Goal: Task Accomplishment & Management: Use online tool/utility

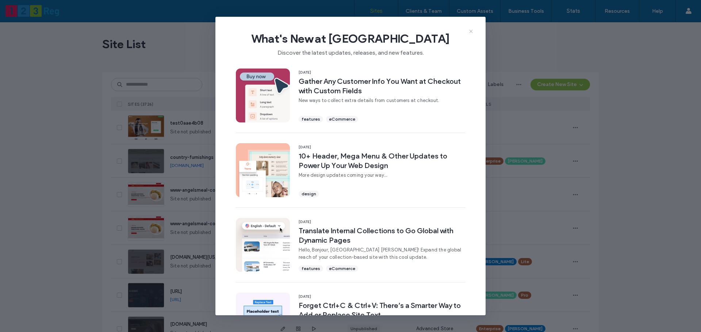
click at [473, 31] on icon at bounding box center [471, 31] width 6 height 6
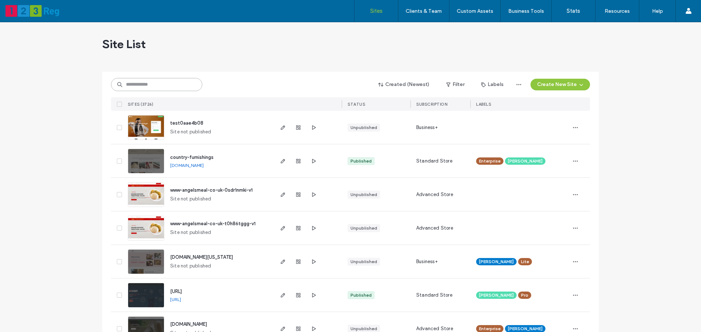
click at [169, 81] on input at bounding box center [156, 84] width 91 height 13
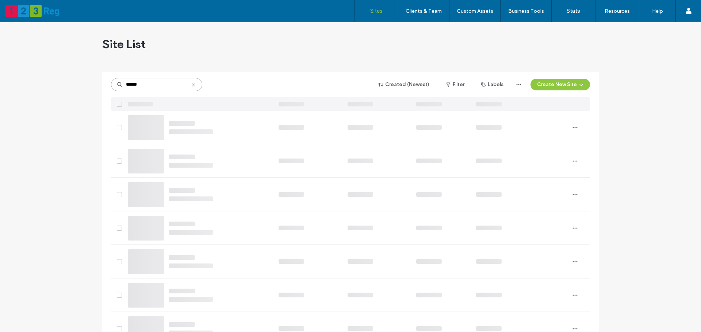
type input "******"
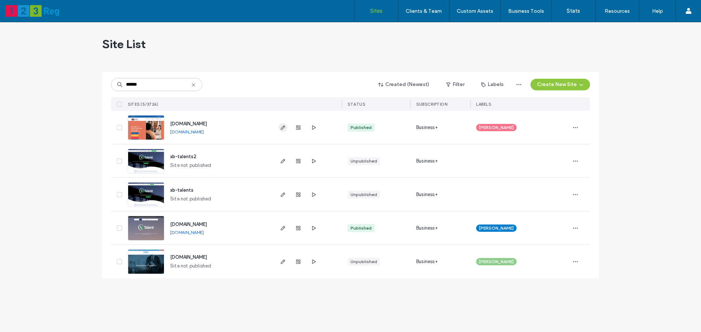
click at [282, 127] on use "button" at bounding box center [283, 128] width 4 height 4
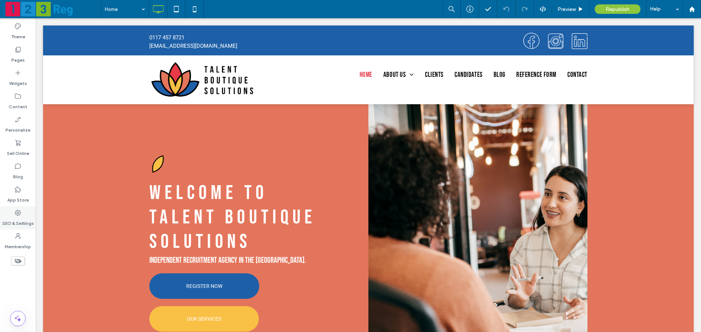
click at [21, 218] on label "SEO & Settings" at bounding box center [18, 222] width 32 height 10
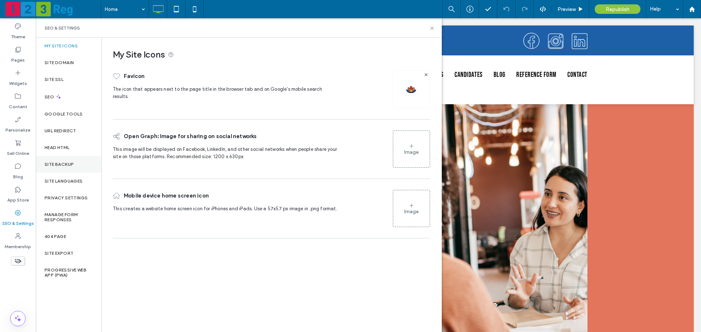
click at [63, 170] on div "Site Backup" at bounding box center [69, 164] width 66 height 17
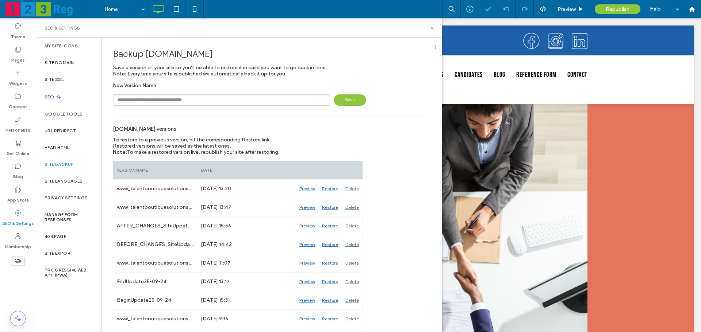
click at [131, 96] on input "text" at bounding box center [221, 100] width 217 height 11
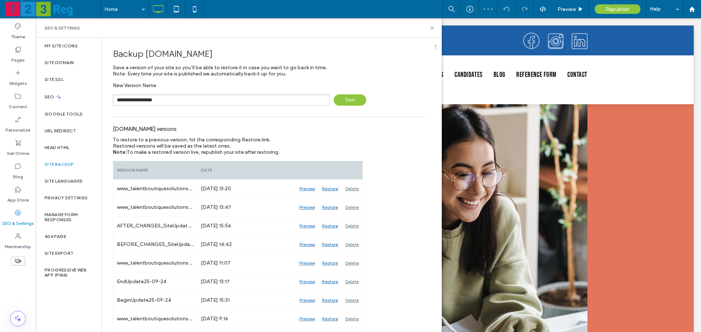
drag, startPoint x: 165, startPoint y: 102, endPoint x: 218, endPoint y: 104, distance: 52.2
click at [218, 104] on input "**********" at bounding box center [221, 100] width 217 height 11
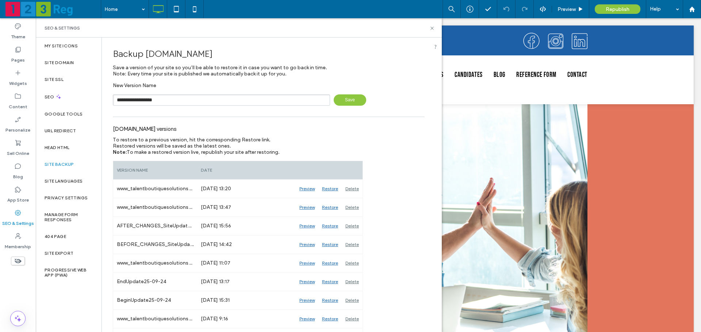
type input "**********"
click at [352, 100] on span "Save" at bounding box center [350, 100] width 32 height 11
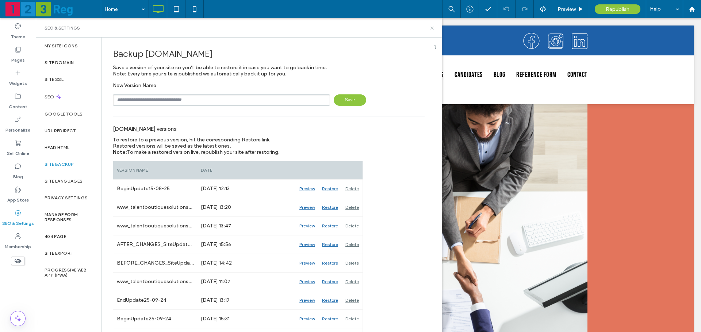
click at [432, 26] on icon at bounding box center [431, 28] width 5 height 5
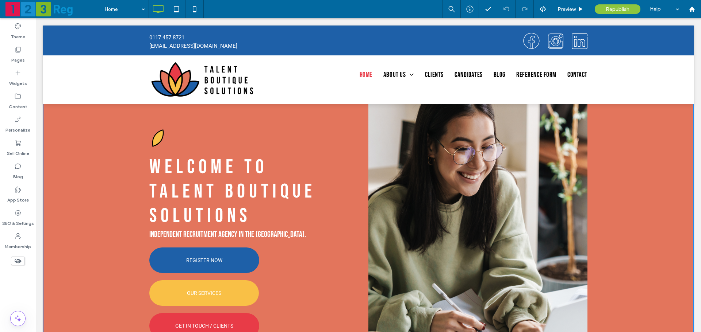
scroll to position [73, 0]
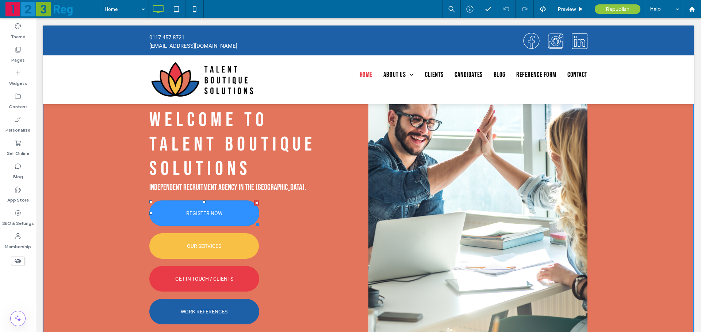
click at [189, 220] on span "REGISTER NOW" at bounding box center [204, 213] width 36 height 13
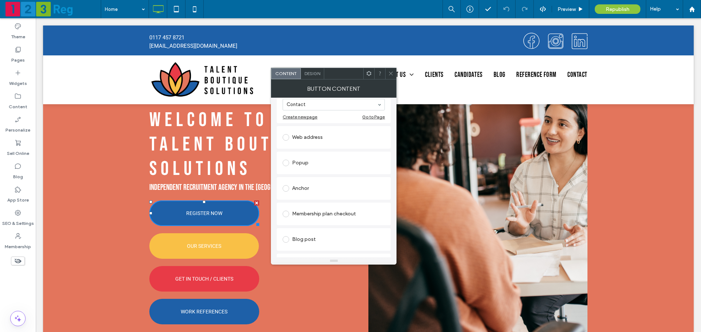
scroll to position [94, 0]
click at [305, 145] on div "Web address" at bounding box center [333, 140] width 102 height 12
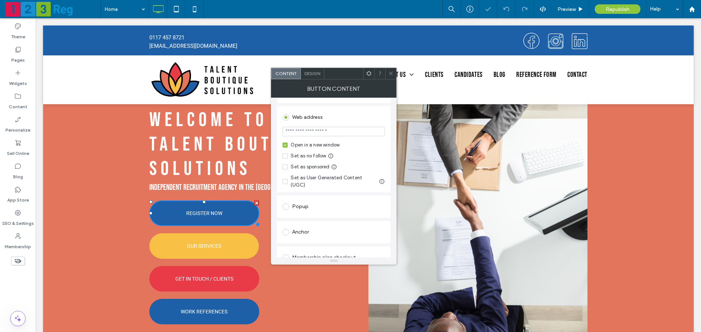
click at [308, 131] on input "url" at bounding box center [333, 131] width 102 height 9
paste input "**********"
type input "**********"
click at [351, 123] on section "**********" at bounding box center [333, 132] width 102 height 18
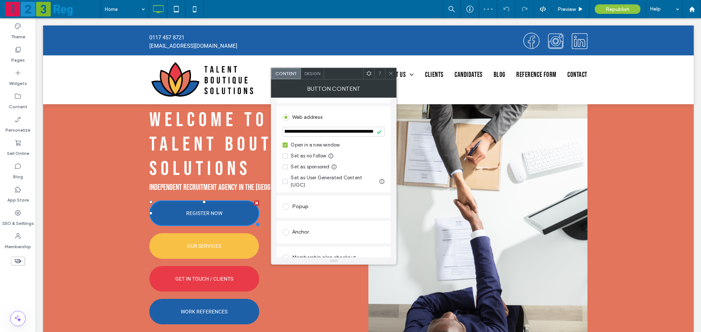
scroll to position [0, 0]
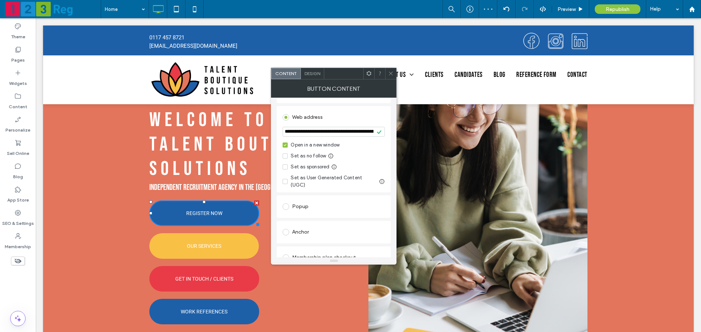
click at [392, 76] on span at bounding box center [390, 73] width 5 height 11
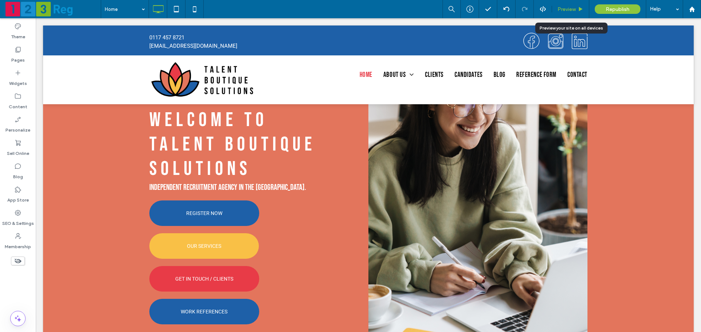
click at [564, 12] on div "Preview" at bounding box center [570, 9] width 37 height 18
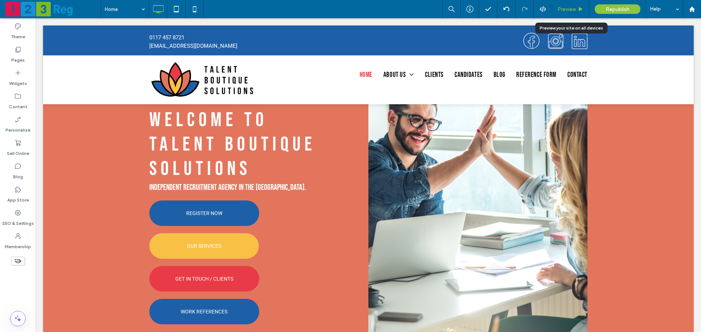
click at [563, 9] on span "Preview" at bounding box center [566, 9] width 18 height 6
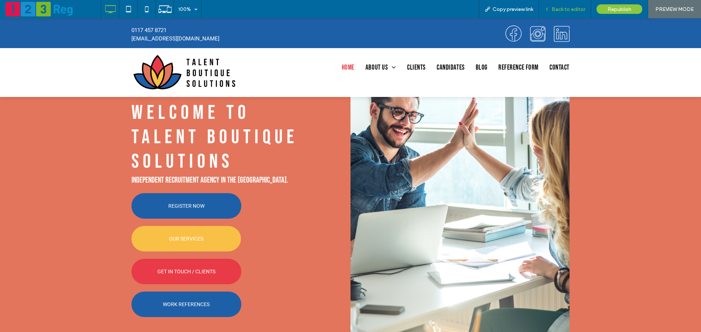
click at [561, 12] on div "Back to editor" at bounding box center [565, 9] width 52 height 18
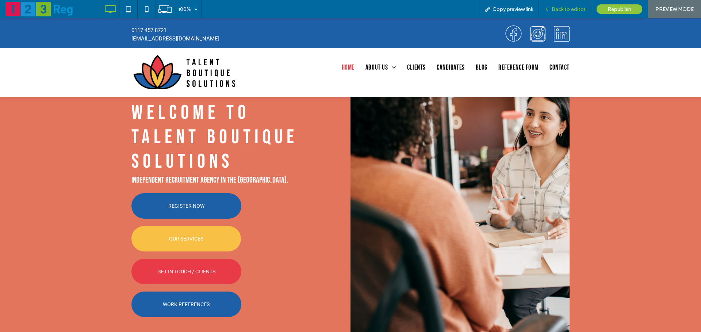
drag, startPoint x: 566, startPoint y: 8, endPoint x: 453, endPoint y: 48, distance: 119.4
click at [566, 8] on span "Back to editor" at bounding box center [568, 9] width 34 height 6
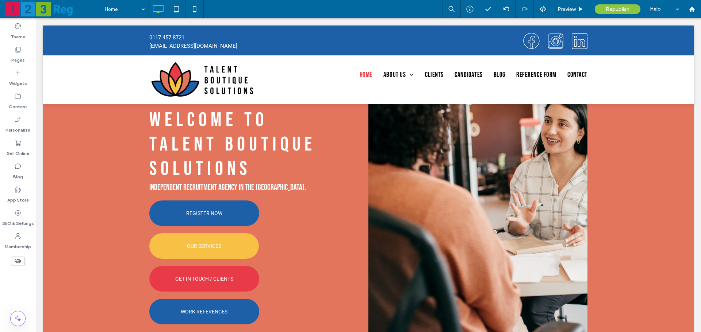
click at [23, 261] on span at bounding box center [18, 261] width 14 height 9
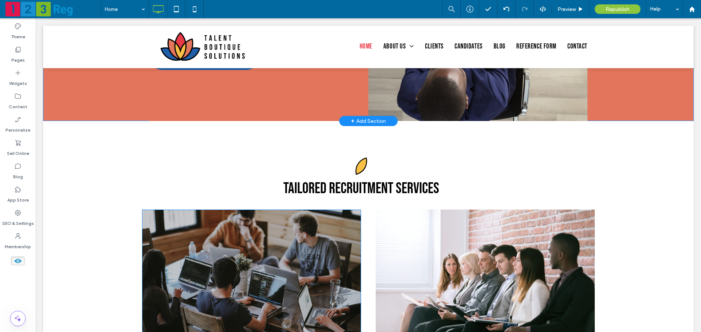
scroll to position [328, 0]
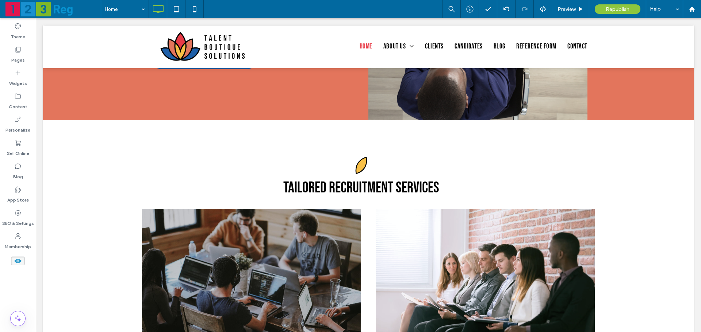
click at [23, 259] on span at bounding box center [18, 261] width 14 height 9
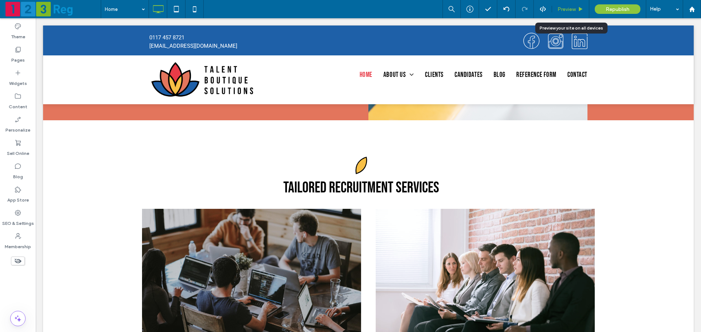
click at [557, 5] on div "Preview" at bounding box center [570, 9] width 37 height 18
click at [561, 8] on span "Preview" at bounding box center [566, 9] width 18 height 6
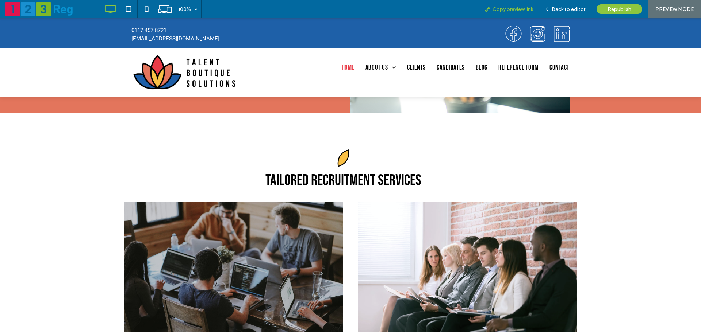
click at [513, 12] on div "Copy preview link" at bounding box center [508, 9] width 60 height 18
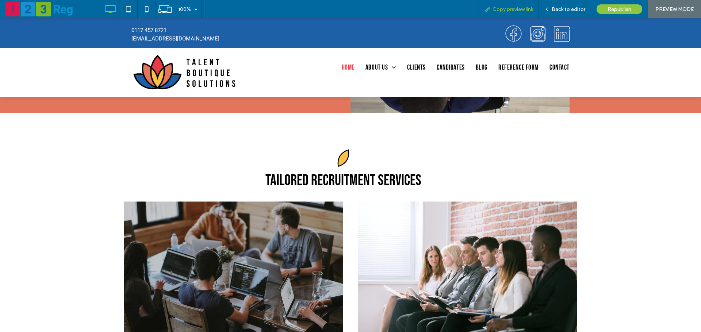
click at [499, 14] on div "Copy preview link" at bounding box center [508, 9] width 60 height 18
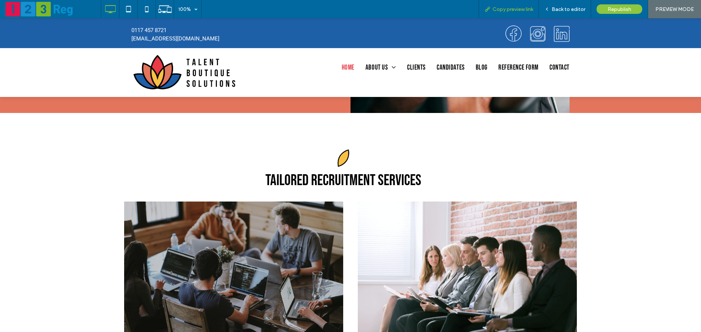
click at [505, 10] on span "Copy preview link" at bounding box center [512, 9] width 41 height 6
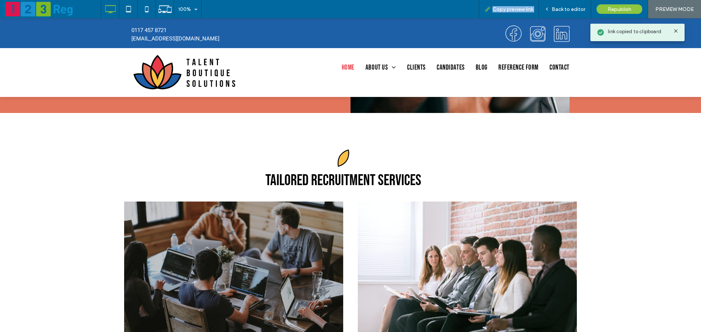
click at [505, 10] on span "Copy preview link" at bounding box center [512, 9] width 41 height 6
click at [505, 9] on span "Copy preview link" at bounding box center [512, 9] width 41 height 6
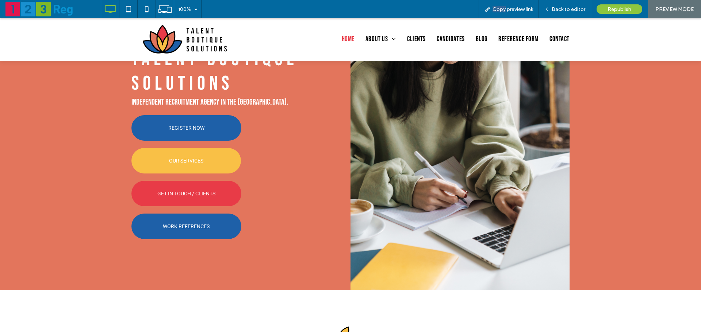
scroll to position [109, 0]
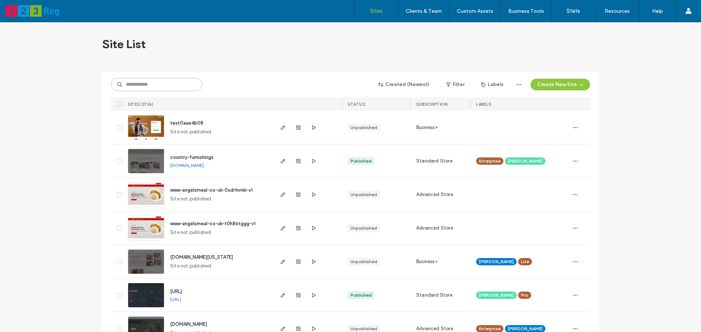
click at [157, 84] on input at bounding box center [156, 84] width 91 height 13
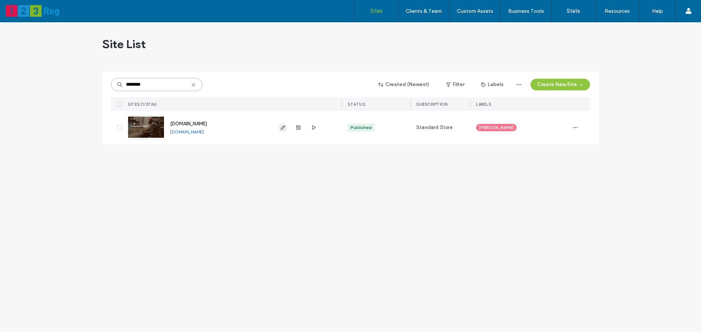
type input "********"
click at [281, 127] on icon "button" at bounding box center [283, 128] width 6 height 6
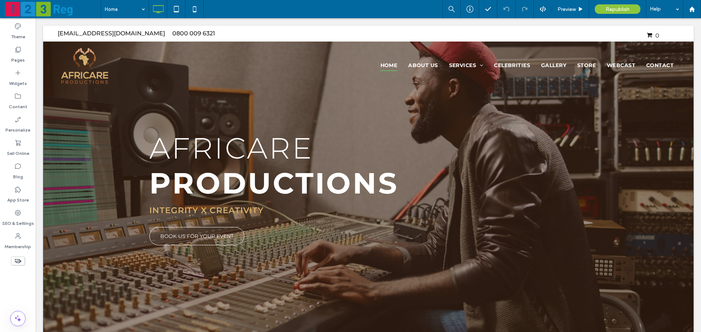
click at [646, 208] on div "Africare Productions Integrity x Creativity BOOK US FOR YOUR EVENT Click To Pas…" at bounding box center [368, 190] width 650 height 328
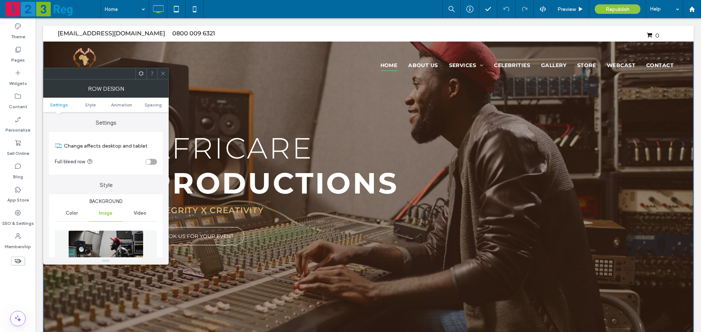
click at [166, 77] on div at bounding box center [162, 73] width 11 height 11
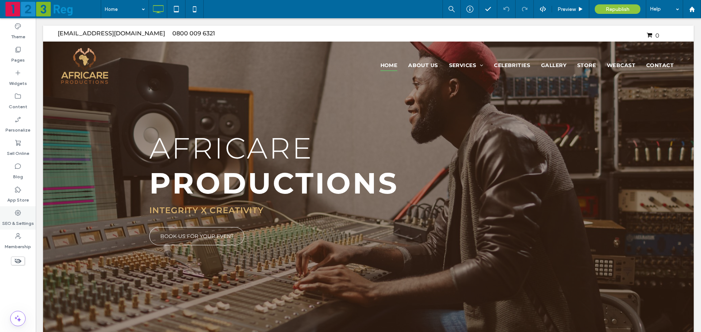
click at [11, 215] on div "SEO & Settings" at bounding box center [18, 218] width 36 height 23
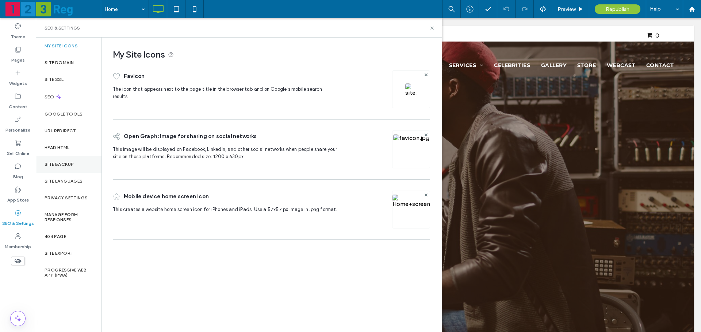
click at [56, 164] on label "Site Backup" at bounding box center [59, 164] width 29 height 5
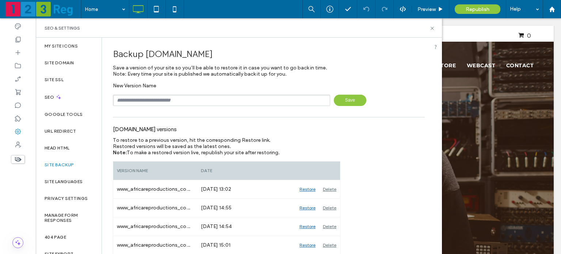
click at [143, 102] on input "text" at bounding box center [221, 100] width 217 height 11
drag, startPoint x: 148, startPoint y: 99, endPoint x: 226, endPoint y: 101, distance: 78.5
click at [226, 101] on input "**********" at bounding box center [221, 100] width 217 height 11
type input "**********"
click at [348, 97] on span "Save" at bounding box center [350, 100] width 32 height 11
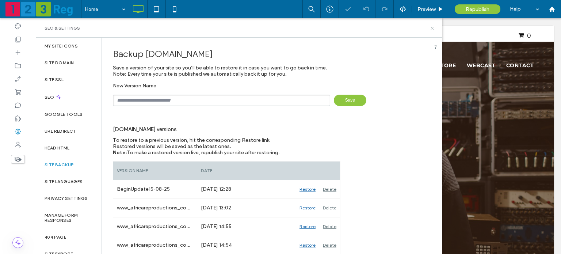
click at [433, 28] on icon at bounding box center [431, 28] width 5 height 5
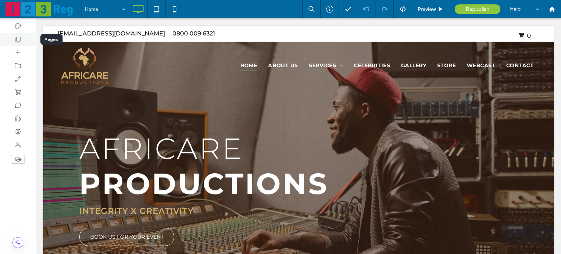
click at [18, 40] on icon at bounding box center [17, 39] width 7 height 7
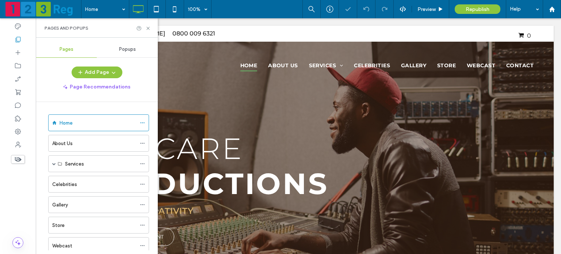
scroll to position [36, 0]
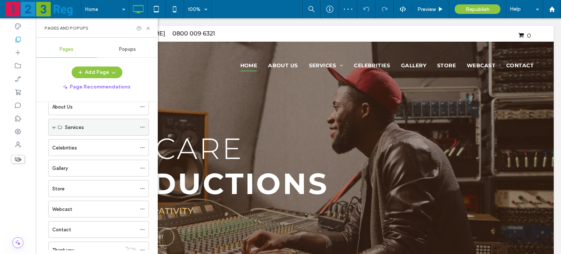
click at [52, 125] on span at bounding box center [54, 127] width 4 height 4
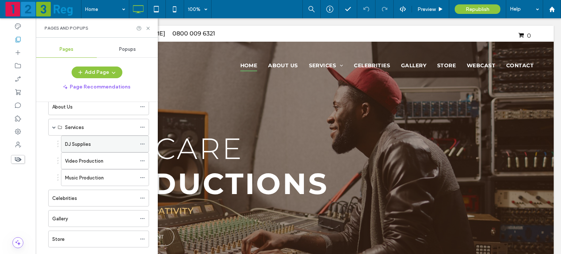
click at [142, 142] on icon at bounding box center [142, 143] width 5 height 5
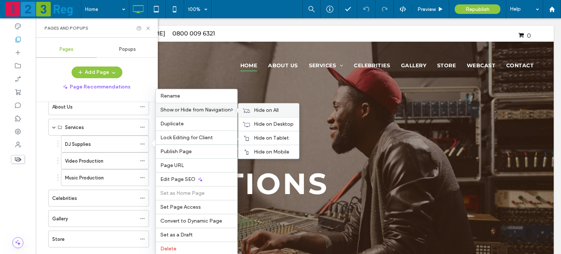
click at [261, 110] on span "Hide on All" at bounding box center [266, 110] width 25 height 6
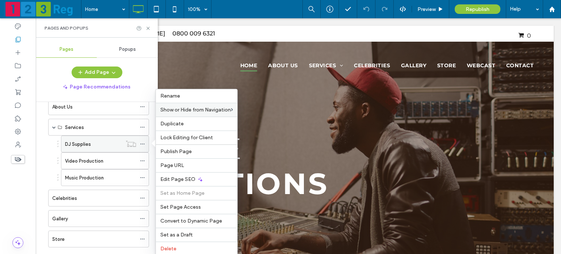
click at [81, 142] on label "DJ Supplies" at bounding box center [78, 144] width 26 height 13
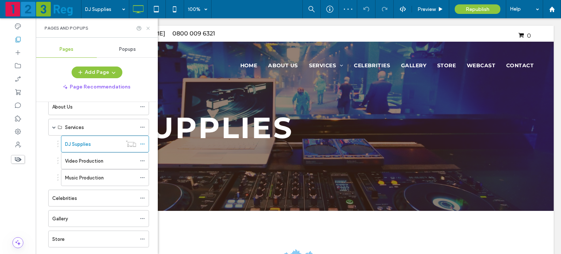
click at [150, 29] on icon at bounding box center [147, 28] width 5 height 5
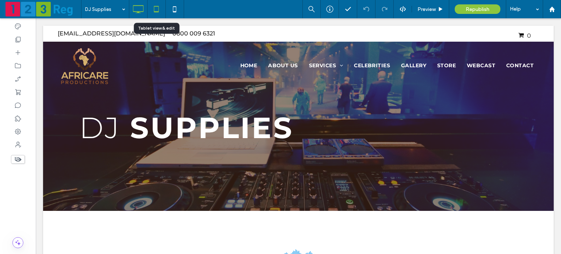
click at [153, 7] on icon at bounding box center [156, 9] width 15 height 15
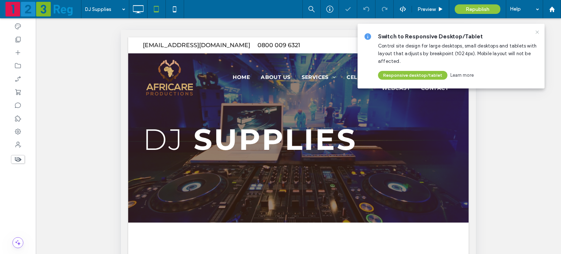
click at [538, 33] on use at bounding box center [536, 31] width 3 height 3
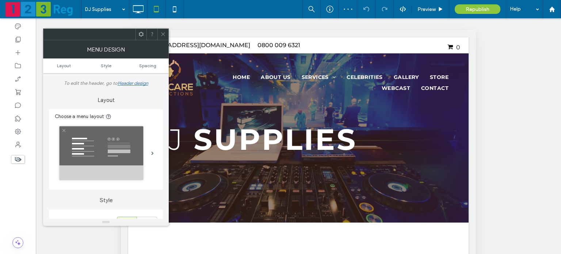
click at [162, 35] on icon at bounding box center [162, 33] width 5 height 5
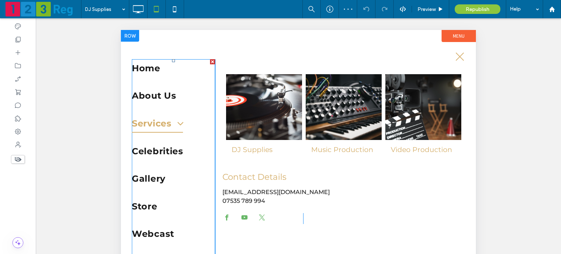
click at [179, 124] on span at bounding box center [177, 123] width 14 height 11
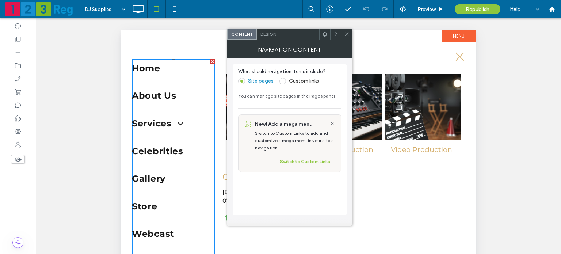
click at [345, 36] on icon at bounding box center [346, 33] width 5 height 5
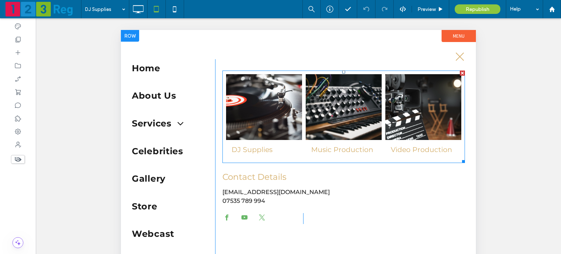
click at [258, 120] on link at bounding box center [264, 107] width 76 height 66
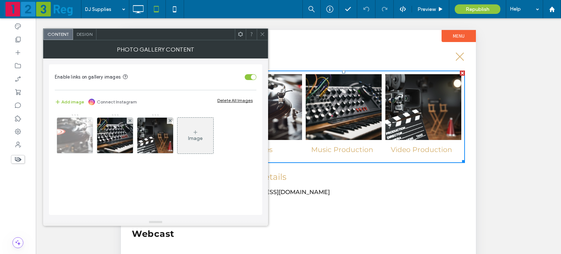
click at [88, 122] on span at bounding box center [89, 121] width 3 height 6
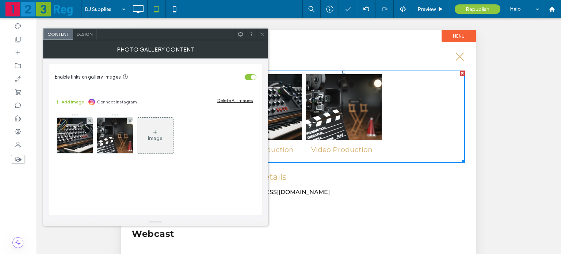
click at [261, 35] on use at bounding box center [262, 34] width 4 height 4
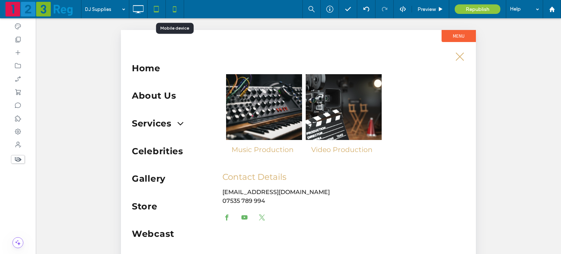
click at [172, 14] on icon at bounding box center [174, 9] width 15 height 15
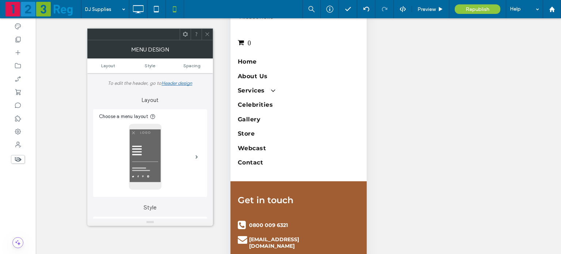
click at [207, 35] on icon at bounding box center [206, 33] width 5 height 5
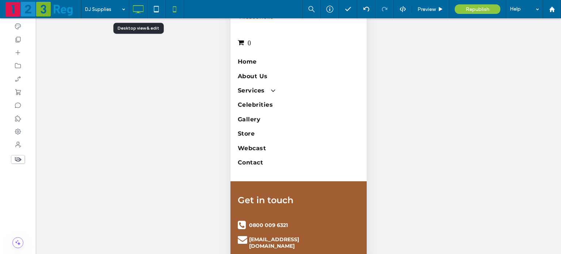
click at [142, 8] on icon at bounding box center [138, 9] width 15 height 15
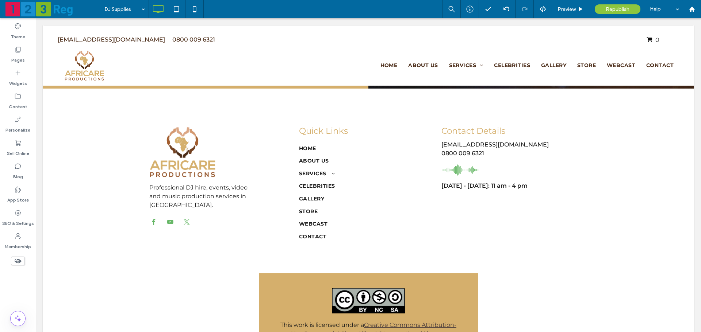
scroll to position [1768, 0]
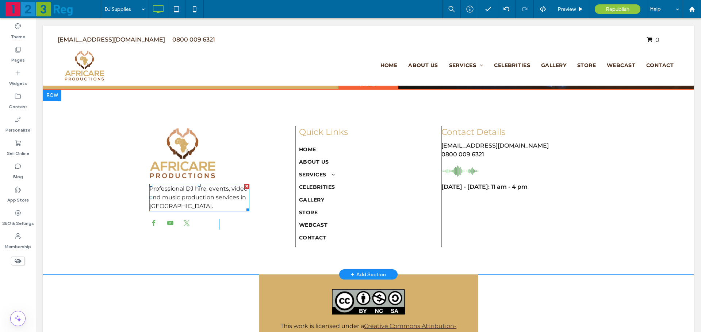
click at [192, 189] on span "Professional DJ hire, events, video and music production services in London." at bounding box center [198, 197] width 98 height 24
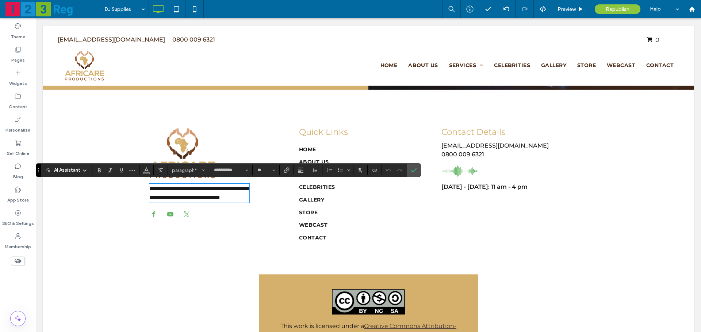
click at [190, 191] on span "**********" at bounding box center [198, 193] width 99 height 14
drag, startPoint x: 184, startPoint y: 189, endPoint x: 228, endPoint y: 187, distance: 44.6
click at [228, 187] on span "**********" at bounding box center [198, 193] width 99 height 14
drag, startPoint x: 413, startPoint y: 170, endPoint x: 372, endPoint y: 152, distance: 45.6
click at [413, 170] on icon "Confirm" at bounding box center [414, 171] width 6 height 6
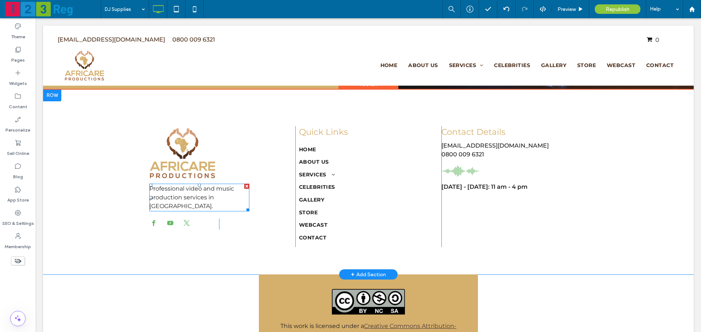
click at [198, 190] on span "Professional video and music production services in London." at bounding box center [191, 197] width 85 height 24
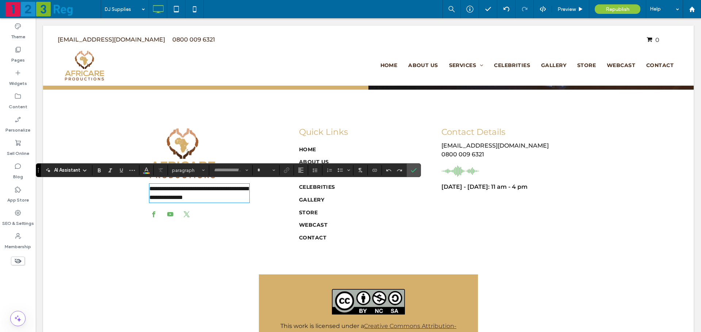
type input "**********"
type input "**"
drag, startPoint x: 184, startPoint y: 188, endPoint x: 230, endPoint y: 186, distance: 46.7
click at [230, 186] on span "**********" at bounding box center [198, 193] width 99 height 14
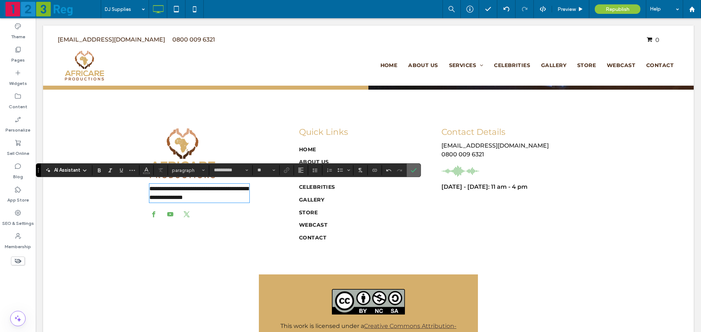
click at [416, 169] on use "Confirm" at bounding box center [414, 171] width 6 height 4
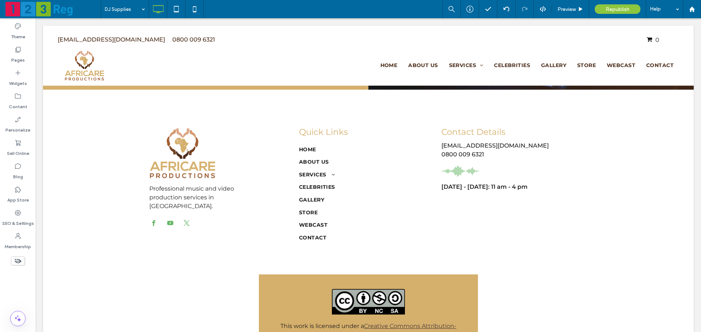
click at [15, 258] on icon at bounding box center [18, 261] width 8 height 8
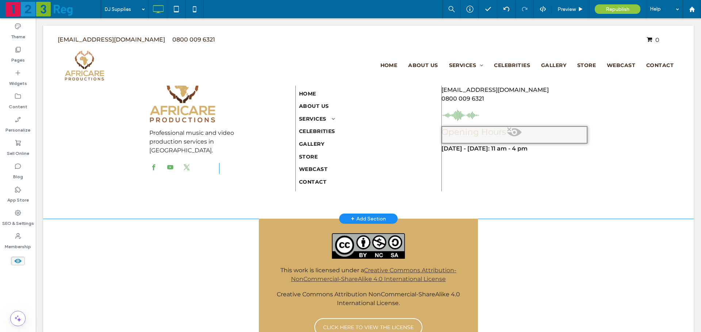
scroll to position [1821, 0]
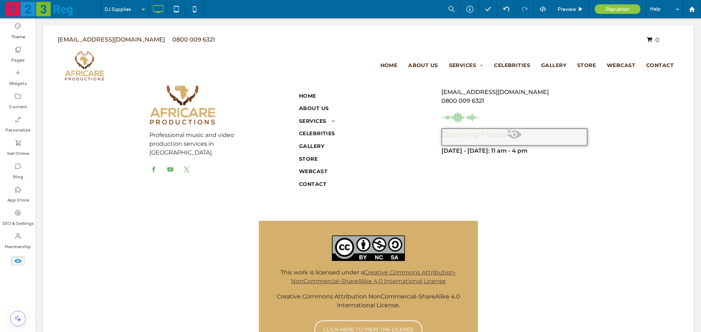
click at [19, 261] on icon at bounding box center [18, 261] width 8 height 8
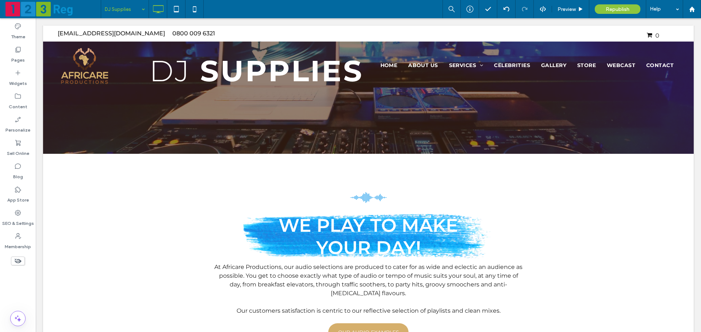
scroll to position [0, 0]
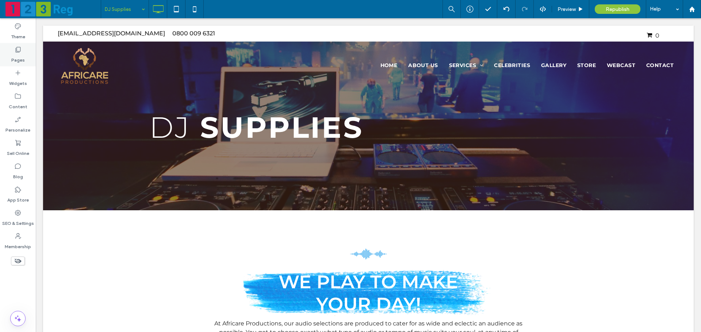
click at [22, 56] on label "Pages" at bounding box center [18, 58] width 14 height 10
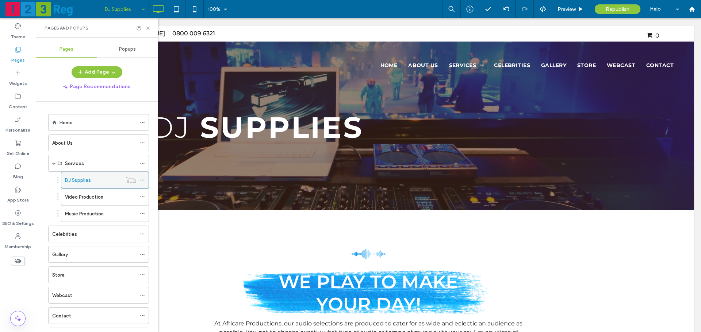
click at [140, 180] on icon at bounding box center [142, 180] width 5 height 5
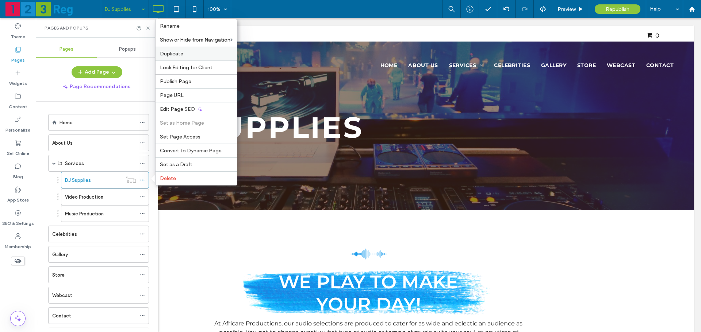
click at [190, 59] on div "Duplicate" at bounding box center [195, 54] width 81 height 14
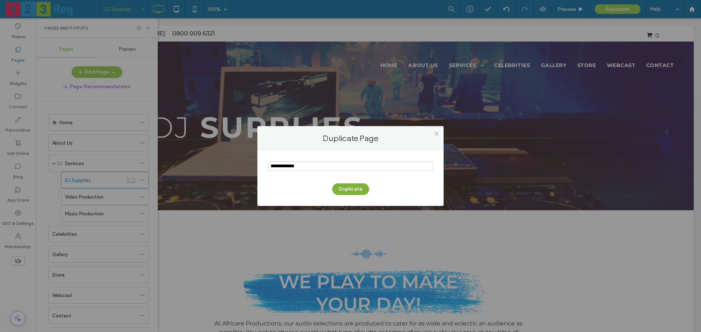
type input "**********"
click at [339, 189] on button "Duplicate" at bounding box center [350, 190] width 37 height 12
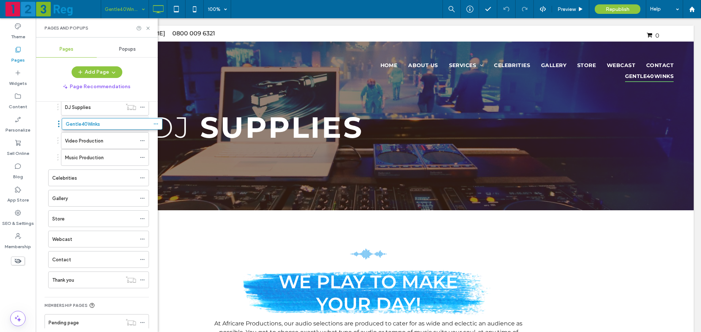
drag, startPoint x: 45, startPoint y: 284, endPoint x: 58, endPoint y: 126, distance: 159.0
click at [94, 124] on label "Gentle40Winks" at bounding box center [82, 124] width 34 height 13
click at [147, 28] on icon at bounding box center [147, 28] width 5 height 5
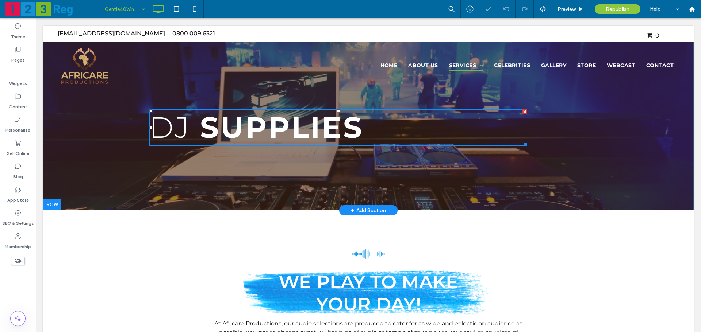
click at [200, 122] on span "Supplies" at bounding box center [281, 127] width 163 height 35
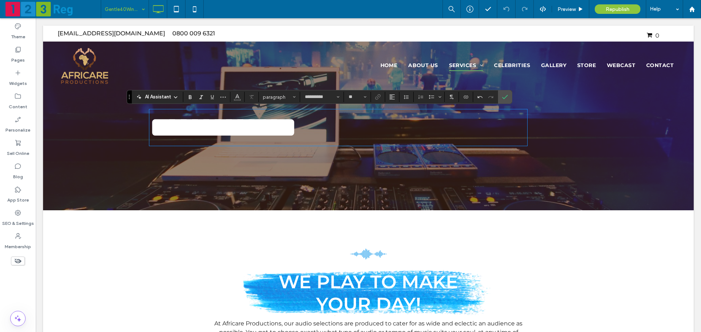
type input "**"
drag, startPoint x: 281, startPoint y: 128, endPoint x: 428, endPoint y: 124, distance: 147.1
click at [428, 124] on h1 "**********" at bounding box center [338, 127] width 378 height 35
click at [189, 96] on use "Bold" at bounding box center [190, 97] width 3 height 4
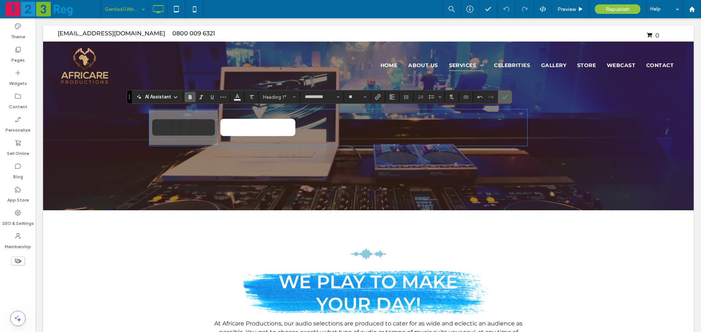
click at [508, 99] on label "Confirm" at bounding box center [504, 97] width 11 height 13
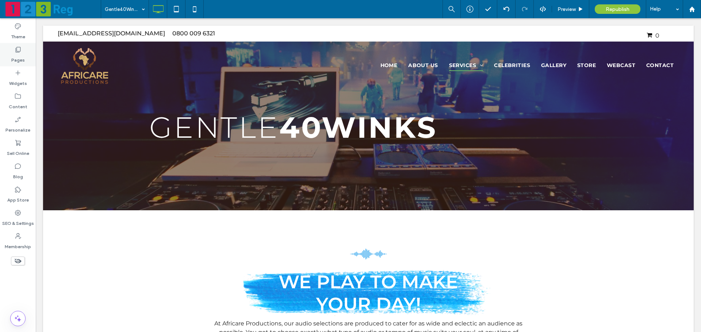
click at [23, 57] on label "Pages" at bounding box center [18, 58] width 14 height 10
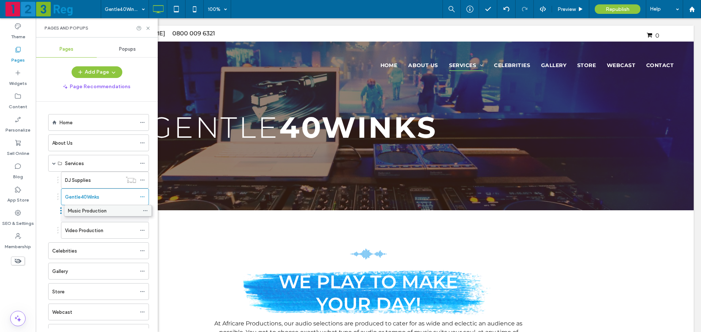
drag, startPoint x: 71, startPoint y: 226, endPoint x: 74, endPoint y: 205, distance: 21.0
click at [183, 8] on icon at bounding box center [176, 9] width 15 height 15
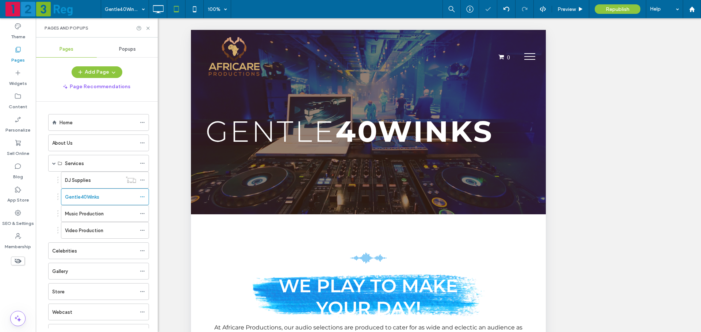
click at [529, 54] on button "menu" at bounding box center [529, 56] width 19 height 19
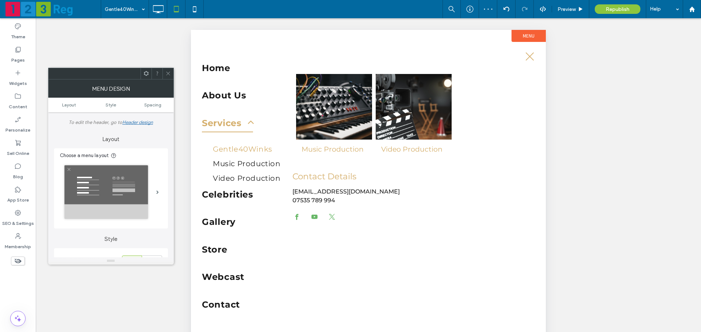
click at [167, 74] on icon at bounding box center [167, 73] width 5 height 5
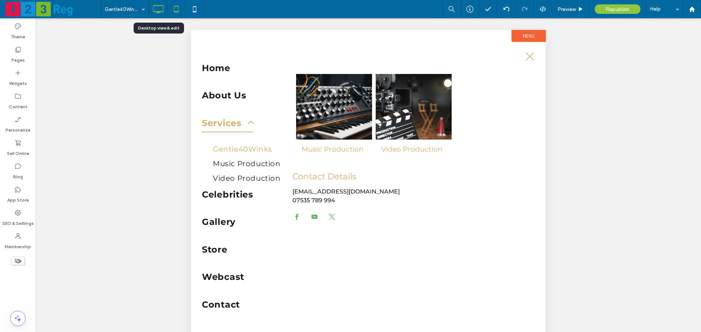
click at [165, 14] on icon at bounding box center [158, 9] width 15 height 15
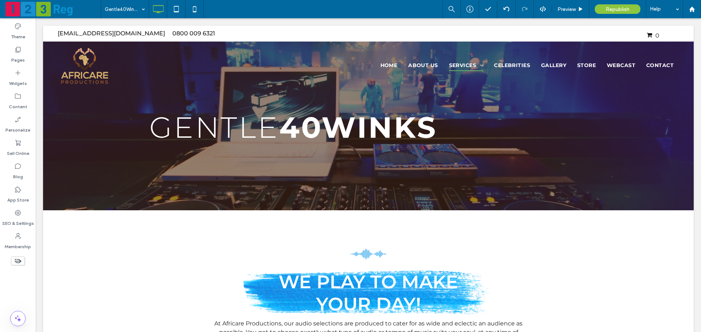
drag, startPoint x: 131, startPoint y: 12, endPoint x: 130, endPoint y: 17, distance: 4.5
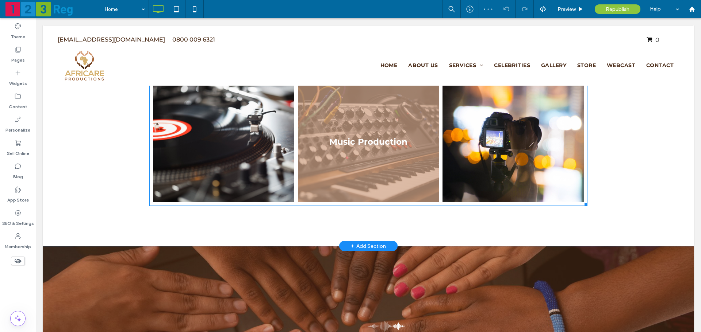
scroll to position [328, 0]
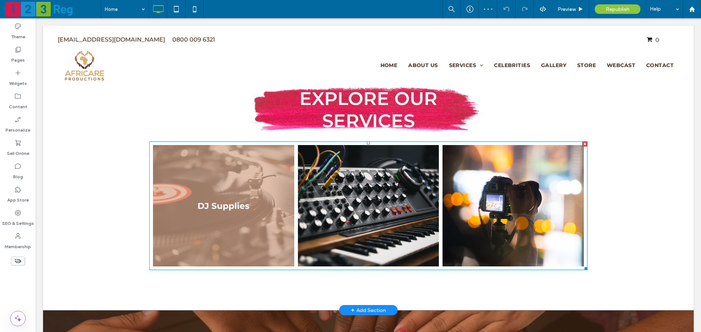
click at [198, 204] on link at bounding box center [223, 206] width 141 height 122
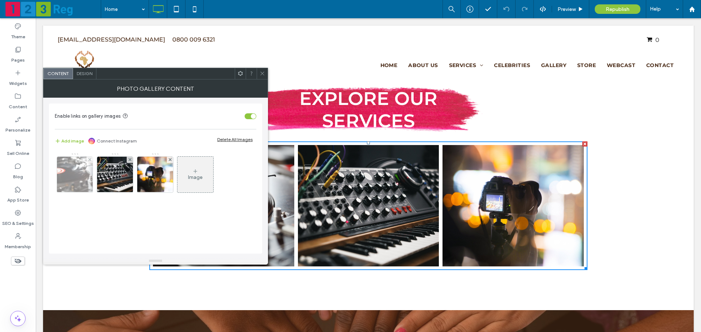
click at [76, 185] on img at bounding box center [74, 175] width 51 height 36
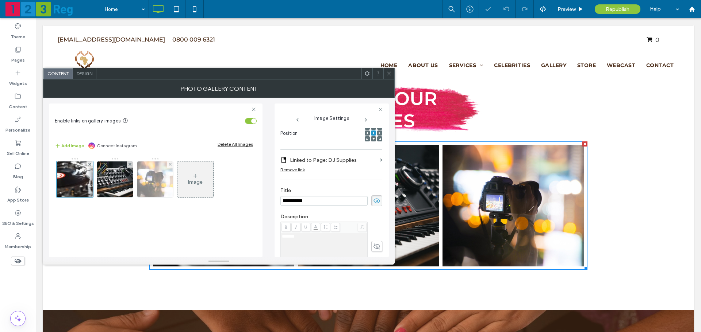
scroll to position [0, 0]
click at [311, 201] on input "**********" at bounding box center [323, 200] width 87 height 9
type input "**********"
click at [320, 185] on div "**********" at bounding box center [331, 197] width 102 height 26
click at [321, 160] on label "Linked to Page: DJ Supplies" at bounding box center [333, 161] width 87 height 14
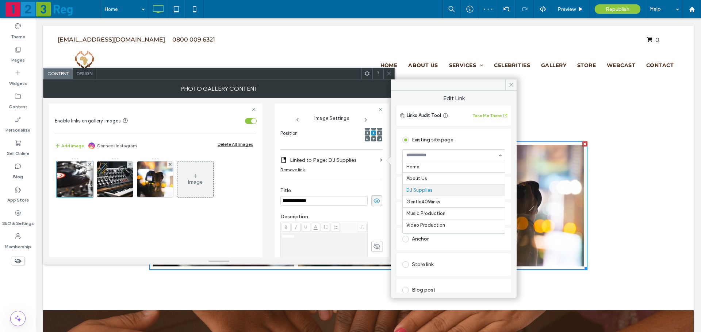
scroll to position [23, 0]
click at [510, 84] on icon at bounding box center [510, 84] width 5 height 5
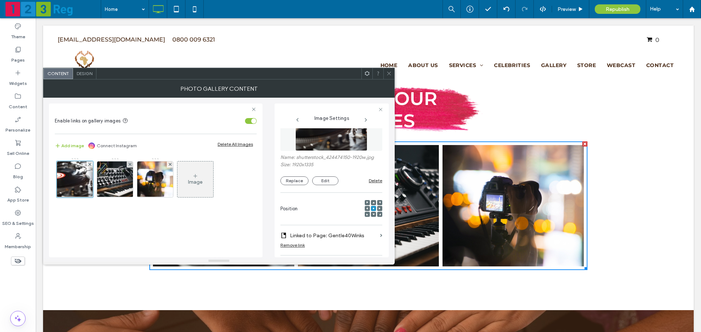
scroll to position [0, 0]
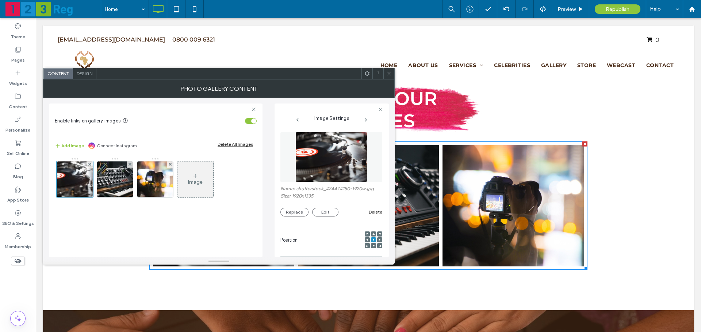
click at [191, 234] on div "Image" at bounding box center [156, 204] width 202 height 100
click at [391, 76] on icon at bounding box center [388, 73] width 5 height 5
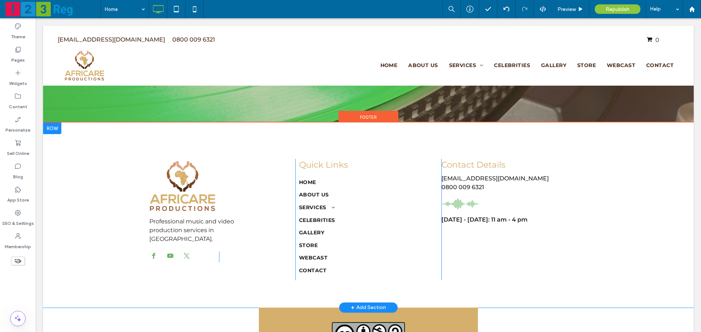
scroll to position [1679, 0]
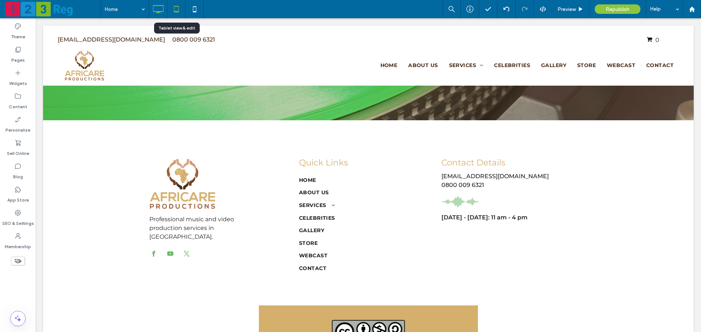
click at [180, 8] on icon at bounding box center [176, 9] width 15 height 15
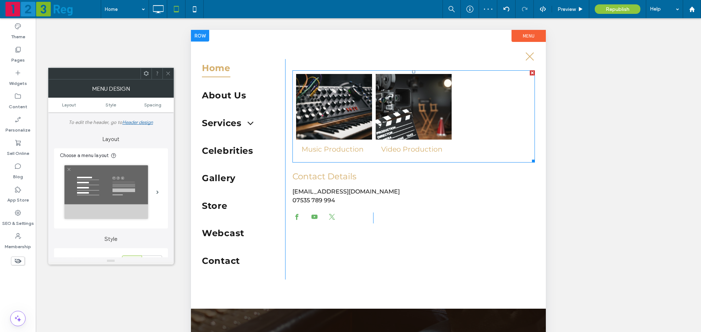
scroll to position [0, 0]
click at [464, 119] on div at bounding box center [493, 116] width 80 height 89
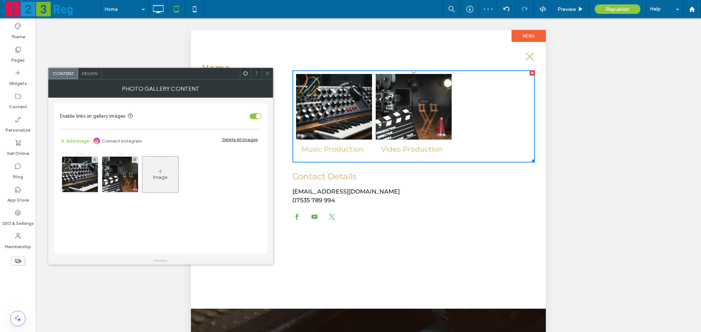
click at [162, 171] on icon at bounding box center [160, 172] width 6 height 6
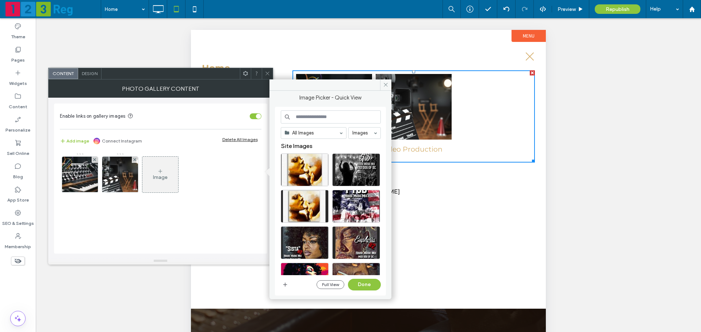
click at [266, 75] on icon at bounding box center [267, 73] width 5 height 5
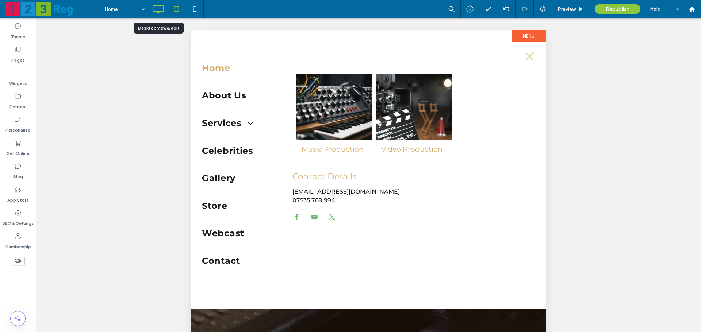
click at [154, 5] on icon at bounding box center [158, 9] width 15 height 15
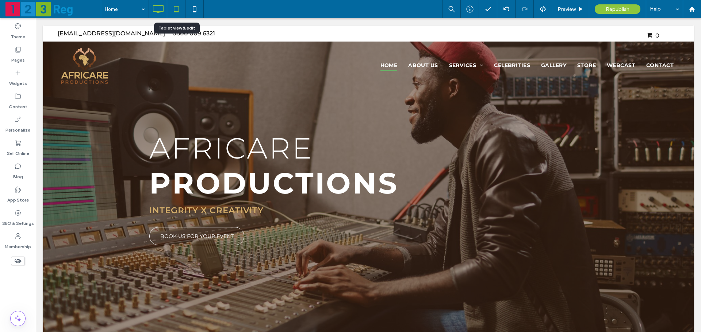
click at [177, 5] on icon at bounding box center [176, 9] width 15 height 15
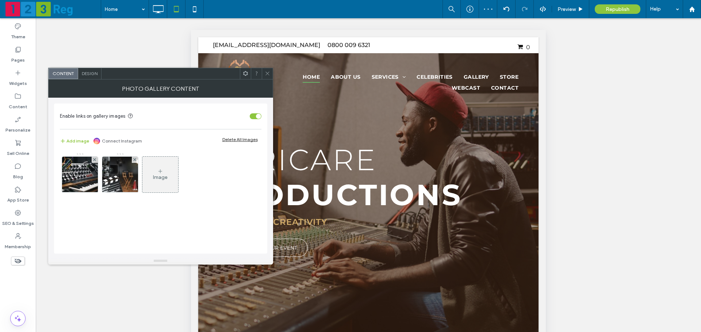
click at [156, 173] on div "Image" at bounding box center [160, 175] width 36 height 34
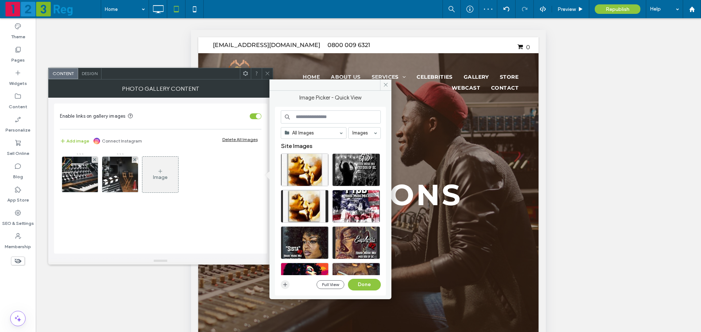
click at [284, 285] on use "button" at bounding box center [285, 285] width 4 height 4
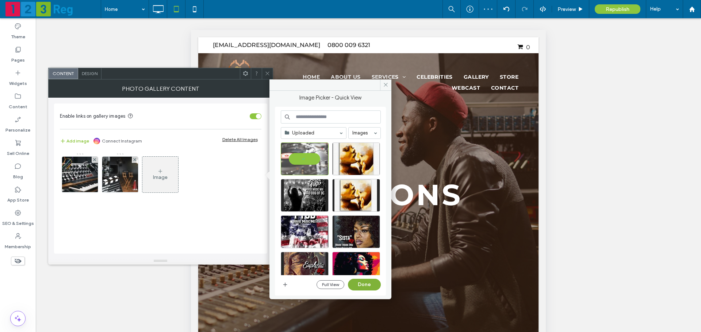
click at [361, 286] on button "Done" at bounding box center [364, 285] width 33 height 12
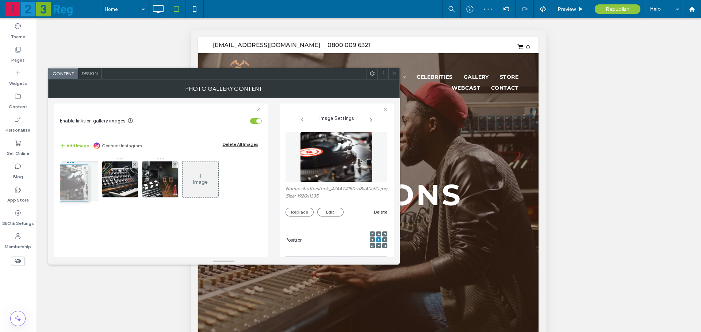
drag, startPoint x: 165, startPoint y: 186, endPoint x: 74, endPoint y: 189, distance: 91.7
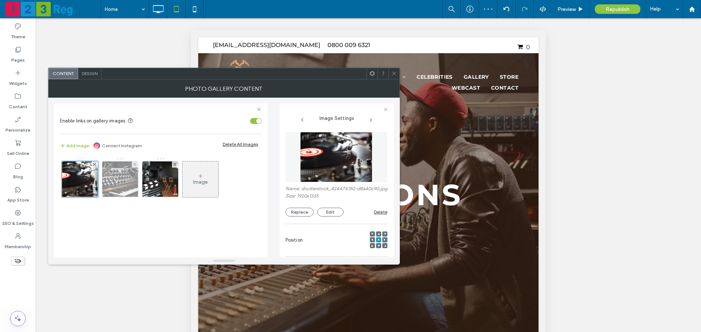
click at [128, 185] on img at bounding box center [120, 180] width 54 height 36
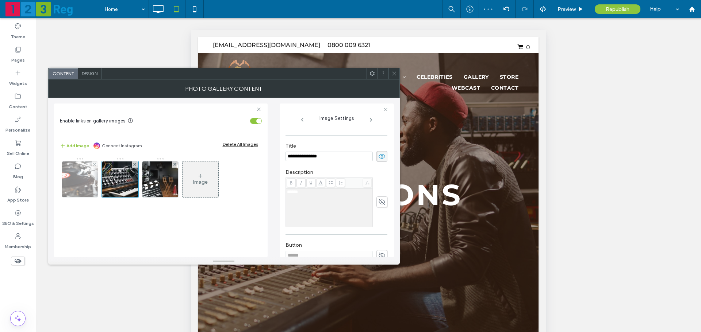
click at [80, 184] on img at bounding box center [79, 180] width 51 height 36
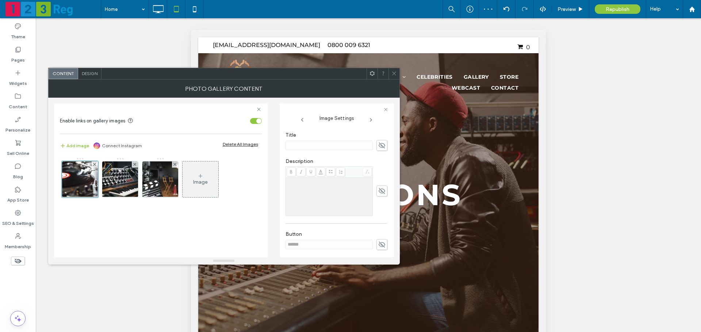
scroll to position [120, 0]
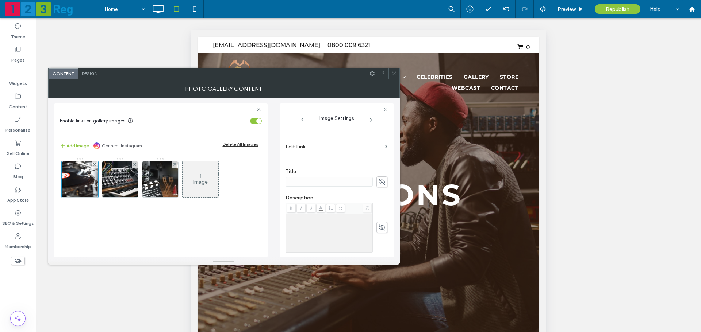
click at [378, 186] on icon at bounding box center [381, 182] width 7 height 8
click at [345, 187] on input at bounding box center [328, 181] width 87 height 9
paste input "**********"
type input "**********"
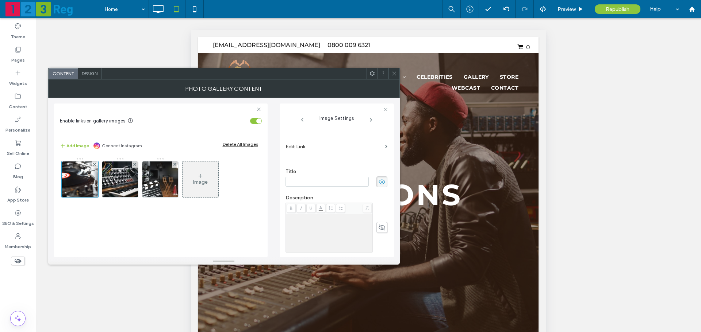
click at [324, 186] on input at bounding box center [326, 182] width 83 height 10
paste input "**********"
type input "**********"
click at [308, 143] on div "**********" at bounding box center [336, 176] width 102 height 337
click at [308, 151] on label "Edit Link" at bounding box center [333, 147] width 97 height 14
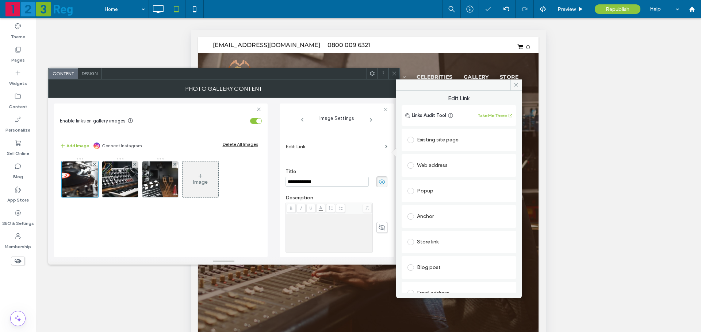
click at [455, 139] on div "Existing site page" at bounding box center [458, 140] width 103 height 12
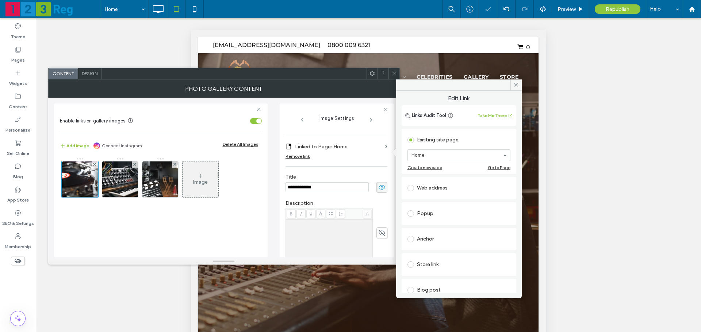
click at [438, 148] on section "Home" at bounding box center [458, 155] width 103 height 19
click at [514, 84] on icon at bounding box center [515, 84] width 5 height 5
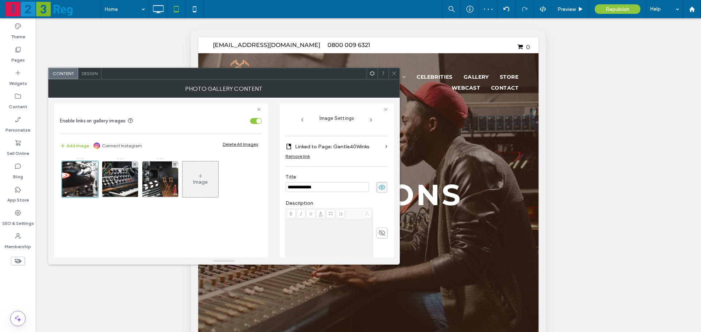
click at [394, 75] on icon at bounding box center [393, 73] width 5 height 5
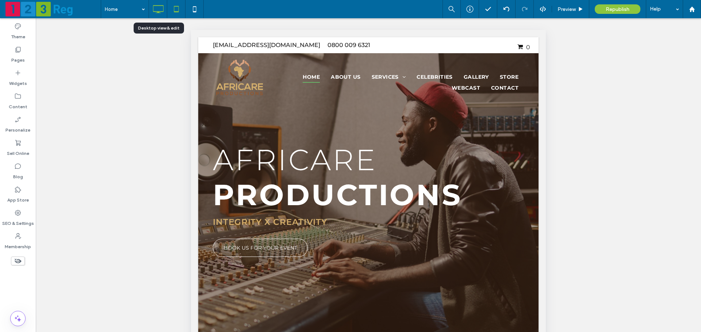
click at [159, 9] on icon at bounding box center [158, 9] width 15 height 15
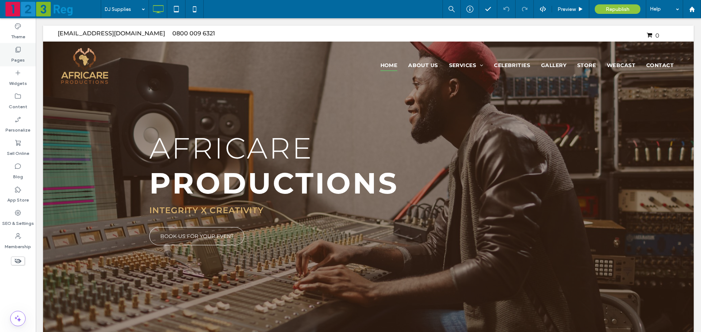
click at [20, 61] on label "Pages" at bounding box center [18, 58] width 14 height 10
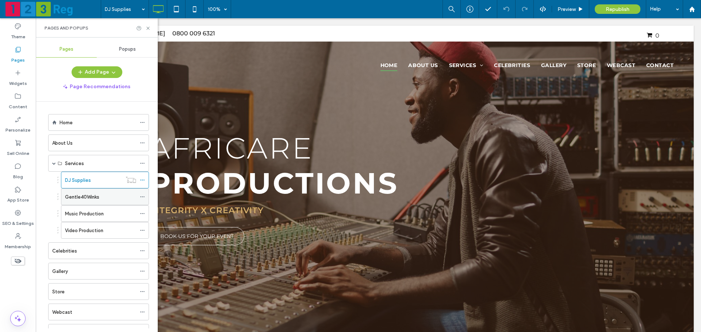
click at [82, 200] on label "Gentle40Winks" at bounding box center [82, 197] width 34 height 13
click at [254, 8] on div "Gentle40Winks 100% Preview Republish Help" at bounding box center [401, 9] width 600 height 18
click at [147, 30] on use at bounding box center [147, 28] width 3 height 3
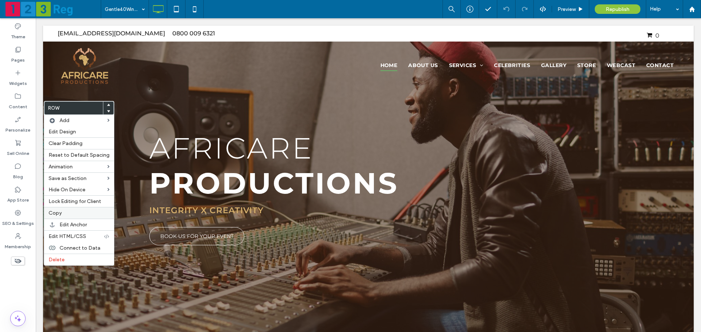
click at [79, 215] on label "Copy" at bounding box center [79, 213] width 61 height 6
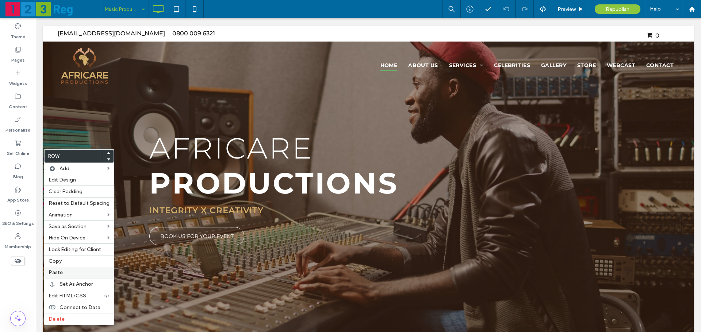
click at [52, 270] on span "Paste" at bounding box center [56, 273] width 14 height 6
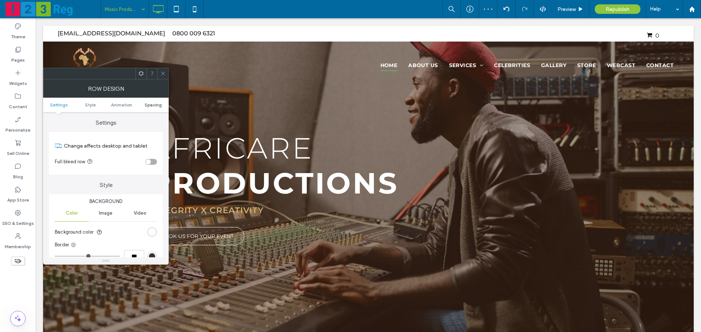
click at [159, 105] on span "Spacing" at bounding box center [153, 104] width 17 height 5
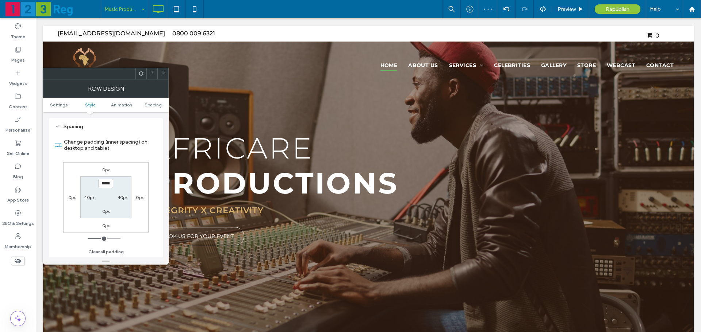
scroll to position [206, 0]
type input "***"
type input "*"
click at [106, 170] on label "0px" at bounding box center [106, 169] width 8 height 5
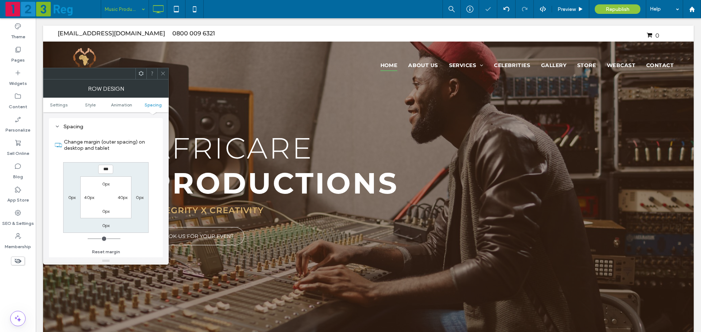
click at [126, 162] on div "*** 0px 0px 0px 0px 40px 0px 40px" at bounding box center [105, 197] width 85 height 71
click at [162, 74] on icon at bounding box center [162, 73] width 5 height 5
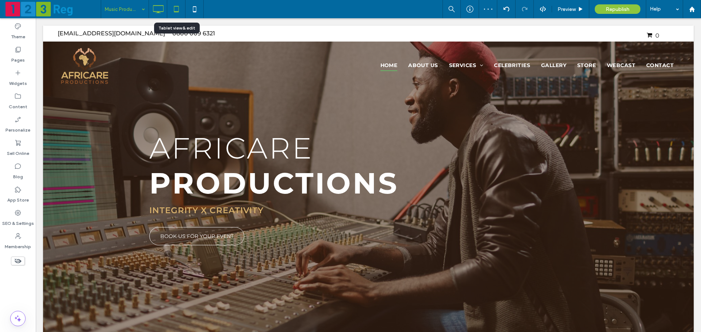
click at [172, 8] on icon at bounding box center [176, 9] width 15 height 15
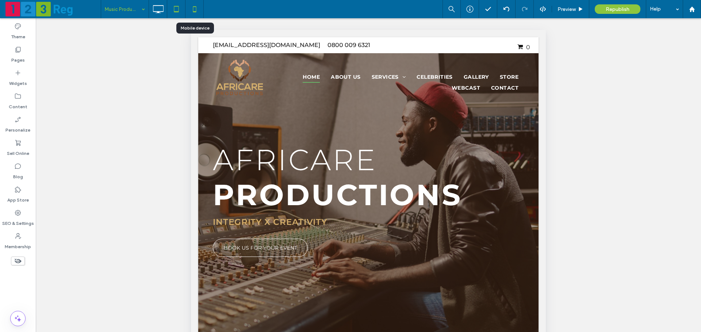
click at [197, 12] on icon at bounding box center [194, 9] width 15 height 15
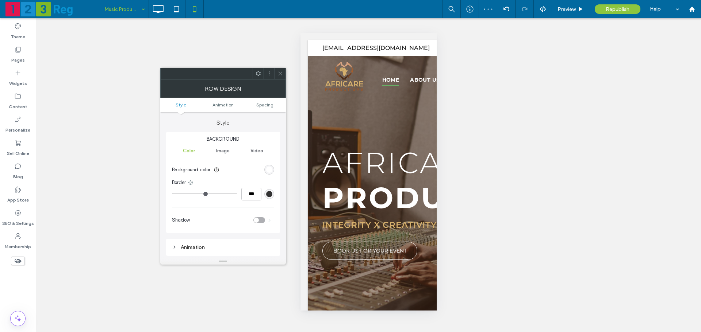
click at [282, 70] on span at bounding box center [279, 73] width 5 height 11
click at [273, 101] on ul "Style Animation Spacing" at bounding box center [223, 105] width 126 height 15
click at [270, 107] on span "Spacing" at bounding box center [264, 104] width 17 height 5
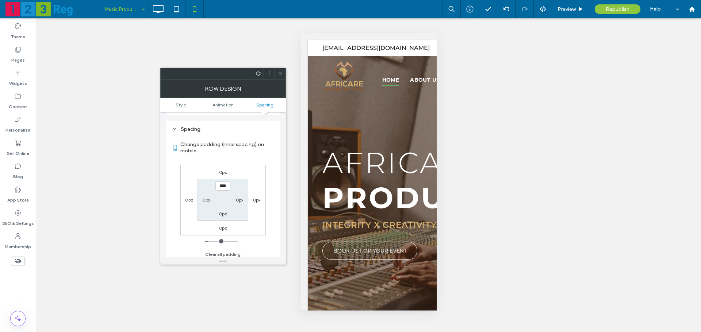
scroll to position [144, 0]
type input "***"
type input "*"
click at [223, 171] on label "0px" at bounding box center [223, 169] width 8 height 5
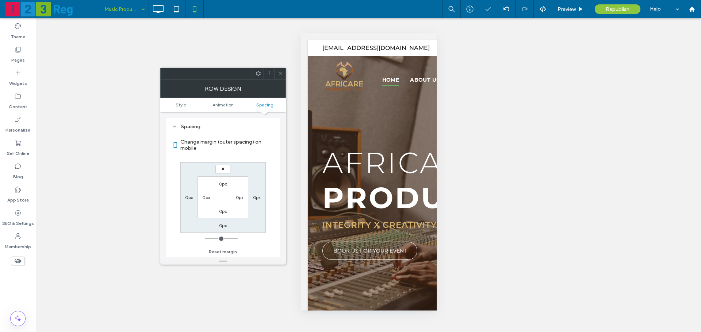
type input "*"
click at [251, 170] on div "* 0px 0px 0px 0px 0px 0px 0px" at bounding box center [222, 197] width 85 height 71
click at [280, 70] on span at bounding box center [279, 73] width 5 height 11
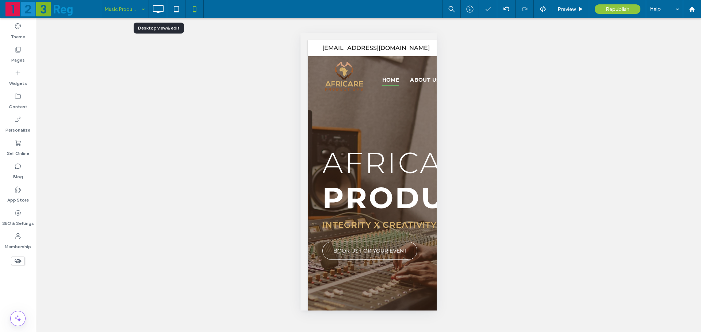
click at [156, 14] on icon at bounding box center [158, 9] width 15 height 15
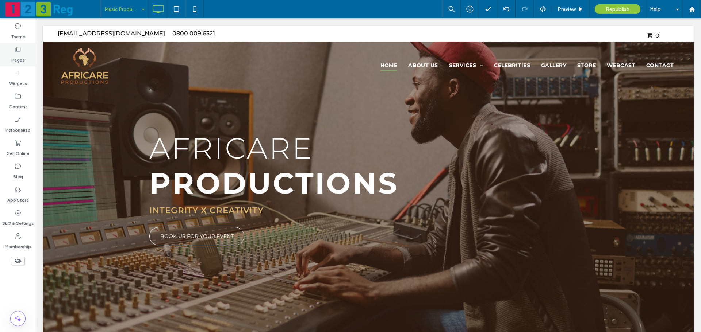
click at [23, 58] on label "Pages" at bounding box center [18, 58] width 14 height 10
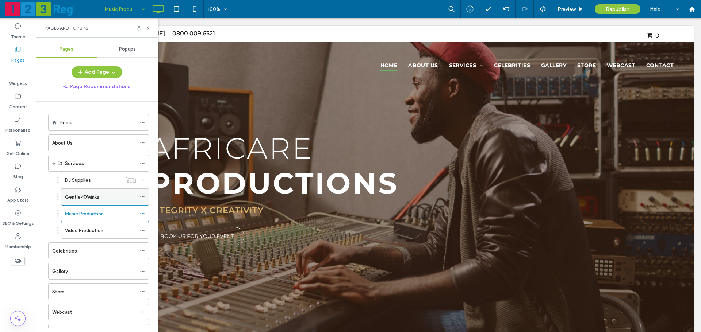
click at [142, 196] on icon at bounding box center [142, 197] width 5 height 5
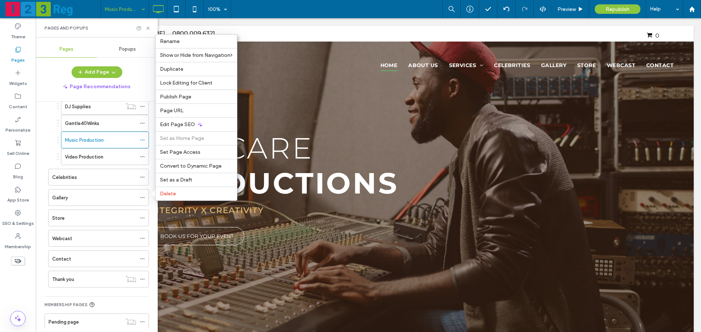
scroll to position [0, 0]
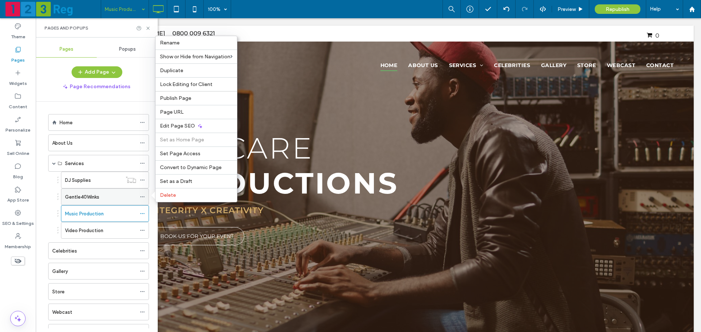
click at [144, 197] on use at bounding box center [142, 197] width 4 height 1
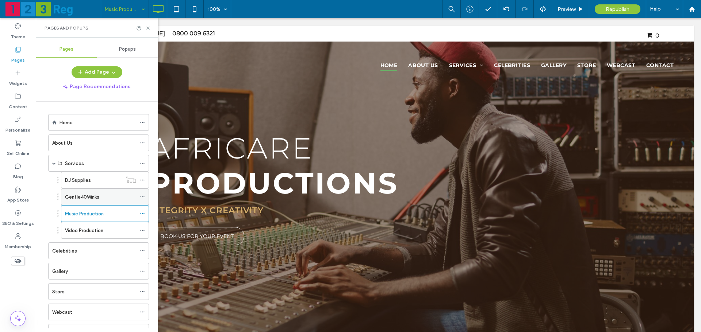
click at [142, 197] on use at bounding box center [142, 197] width 4 height 1
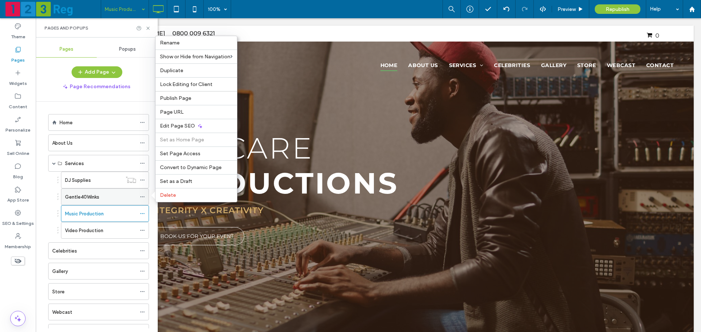
click at [123, 194] on div "Gentle40Winks" at bounding box center [100, 197] width 71 height 8
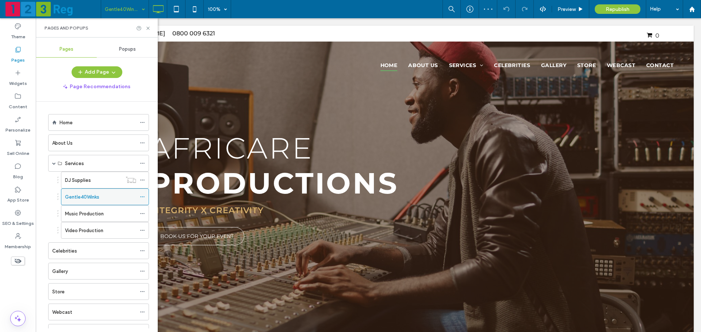
click at [143, 196] on icon at bounding box center [142, 197] width 5 height 5
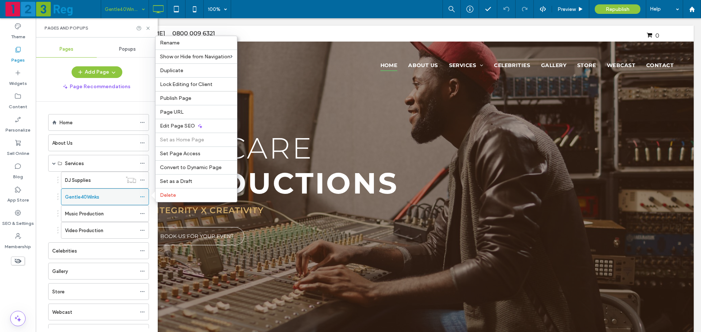
click at [101, 197] on div "Gentle40Winks" at bounding box center [100, 197] width 71 height 8
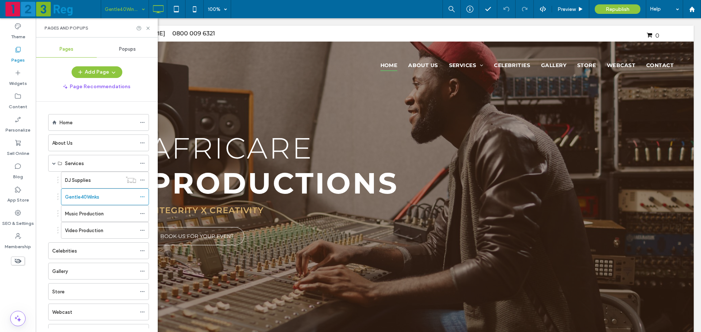
click at [143, 198] on icon at bounding box center [142, 197] width 5 height 5
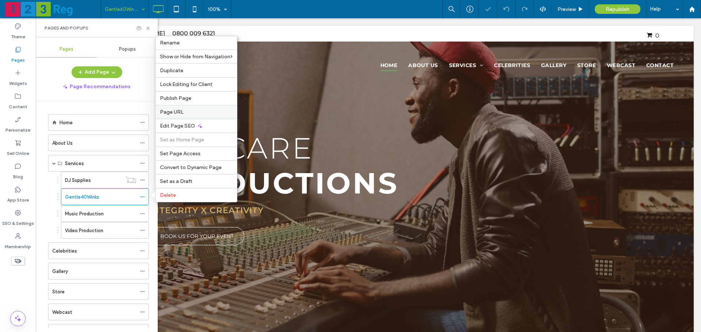
click at [188, 116] on div "Page URL" at bounding box center [195, 112] width 81 height 14
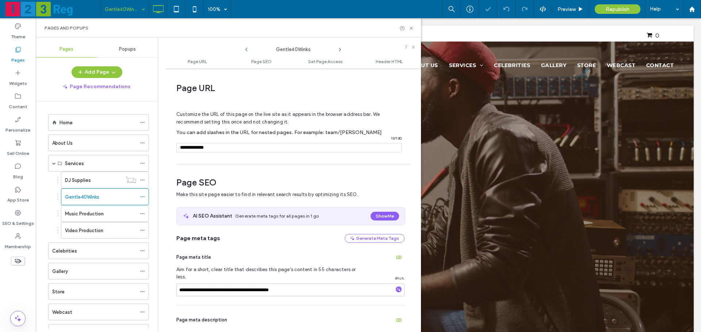
scroll to position [4, 0]
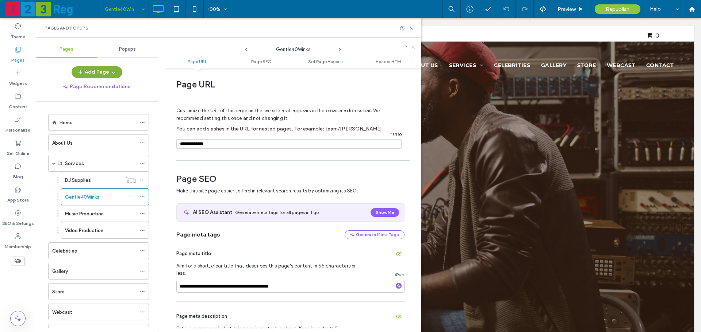
click at [114, 70] on icon "button" at bounding box center [114, 72] width 6 height 6
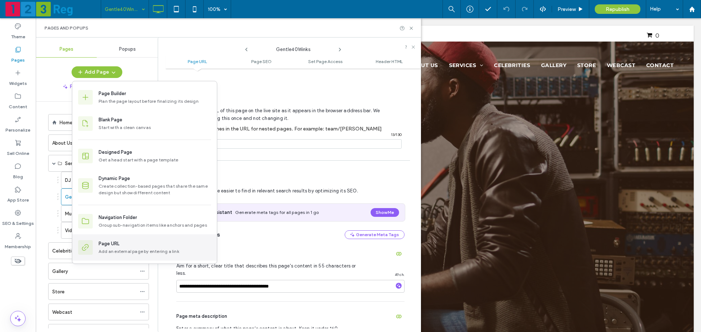
click at [118, 242] on div "Page URL" at bounding box center [109, 244] width 21 height 7
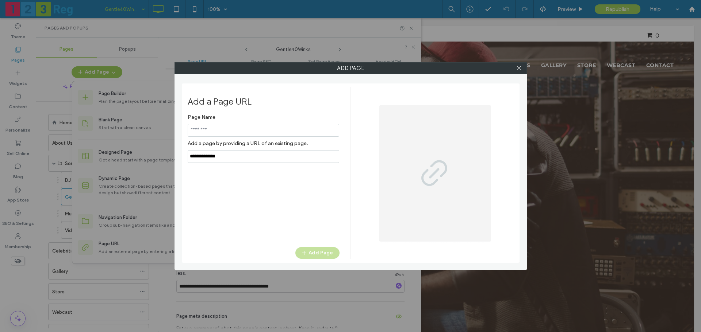
click at [235, 128] on input "notEmpty" at bounding box center [263, 130] width 151 height 13
click at [237, 160] on input "notEmpty,url" at bounding box center [263, 156] width 151 height 13
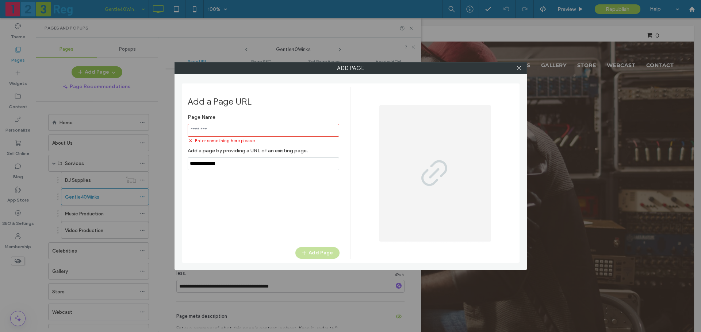
paste input "**********"
drag, startPoint x: 223, startPoint y: 163, endPoint x: 188, endPoint y: 163, distance: 34.3
click at [185, 164] on div "Add a Page URL Page Name Enter something here please Add a page by providing a …" at bounding box center [351, 174] width 338 height 180
drag, startPoint x: 223, startPoint y: 164, endPoint x: 177, endPoint y: 165, distance: 46.4
click at [177, 165] on div "Add Page Add a Page URL Page Name Enter something here please Add a page by pro…" at bounding box center [350, 166] width 352 height 208
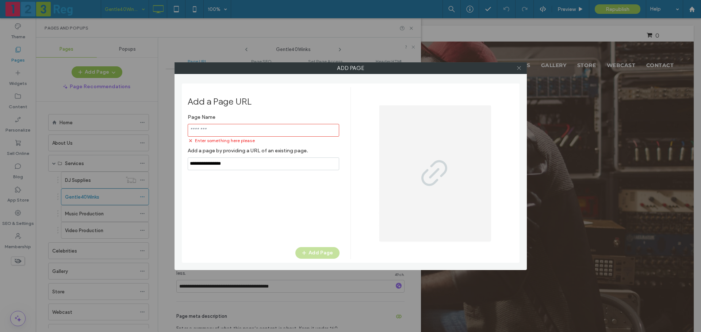
type input "**********"
click at [519, 69] on icon at bounding box center [518, 67] width 5 height 5
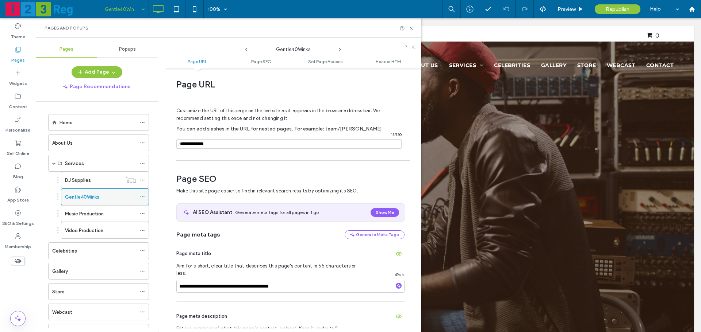
click at [142, 195] on icon at bounding box center [142, 197] width 5 height 5
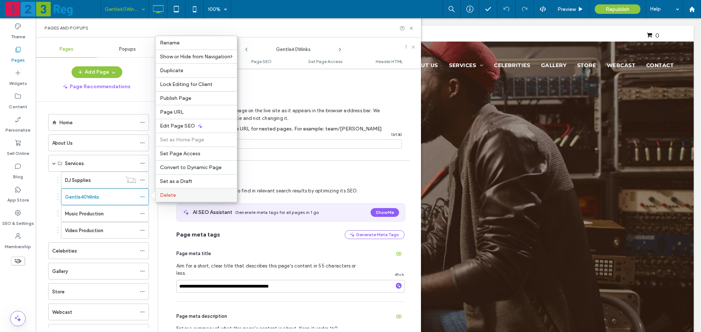
click at [177, 195] on label "Delete" at bounding box center [196, 195] width 73 height 6
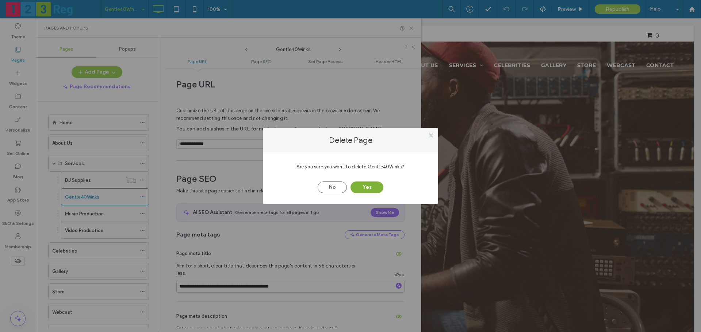
click at [372, 188] on button "Yes" at bounding box center [366, 188] width 33 height 12
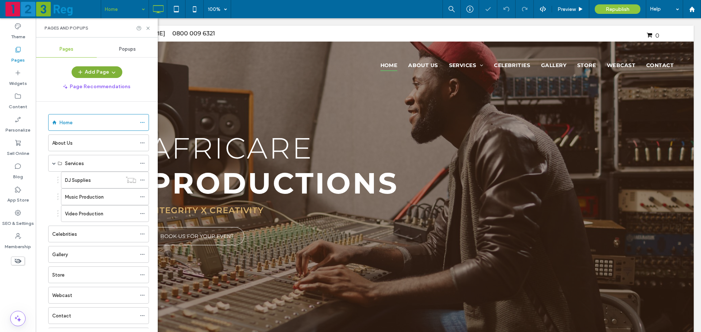
click at [88, 76] on button "Add Page" at bounding box center [97, 72] width 51 height 12
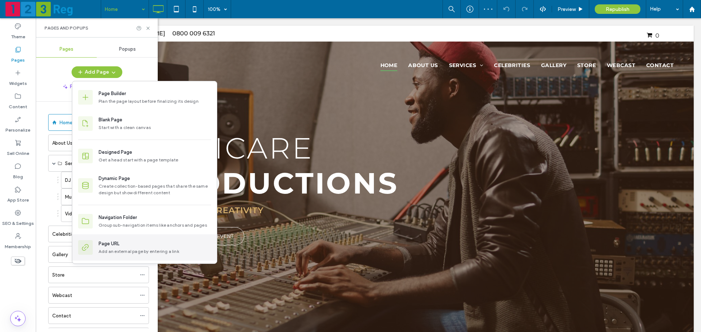
click at [102, 242] on div "Page URL" at bounding box center [109, 244] width 21 height 7
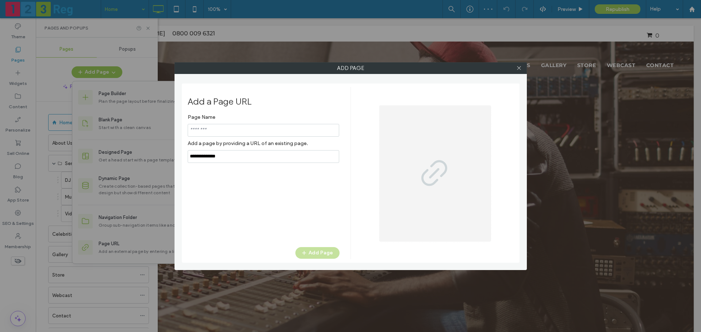
click at [218, 134] on input "notEmpty" at bounding box center [263, 130] width 151 height 13
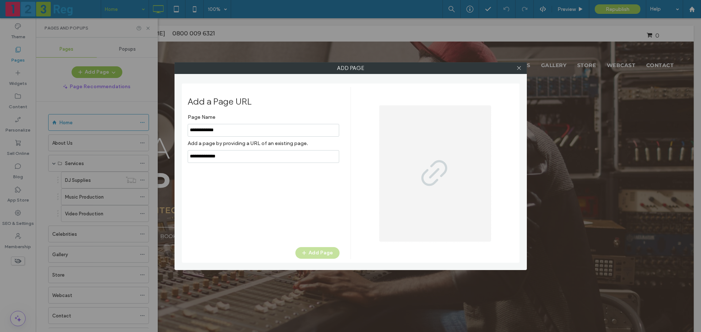
type input "**********"
click at [240, 158] on input "notEmpty,url" at bounding box center [263, 156] width 151 height 13
paste input "**********"
drag, startPoint x: 251, startPoint y: 157, endPoint x: 293, endPoint y: 158, distance: 41.6
click at [293, 158] on input "notEmpty,url" at bounding box center [263, 156] width 151 height 13
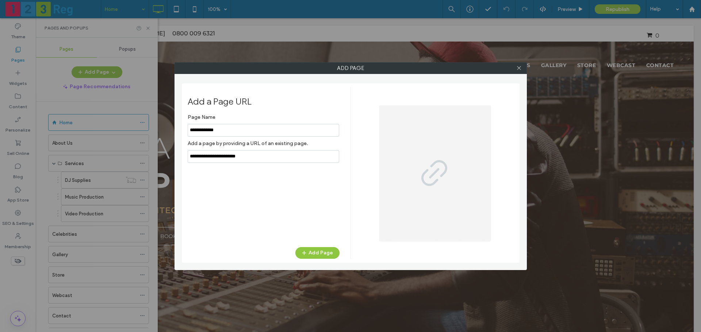
type input "**********"
click at [296, 208] on div "Page Name Add a page by providing a URL of an existing page. Add Page" at bounding box center [264, 176] width 152 height 130
click at [312, 255] on button "Add Page" at bounding box center [317, 253] width 44 height 12
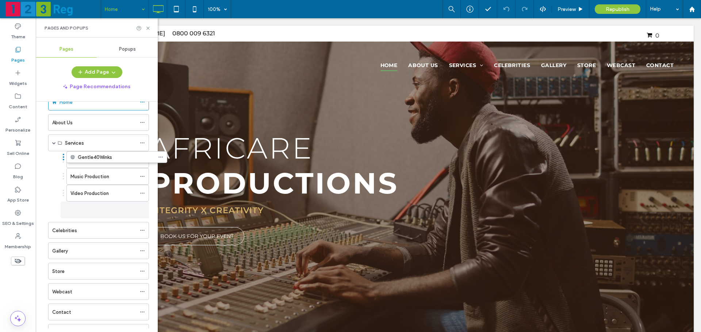
scroll to position [13, 0]
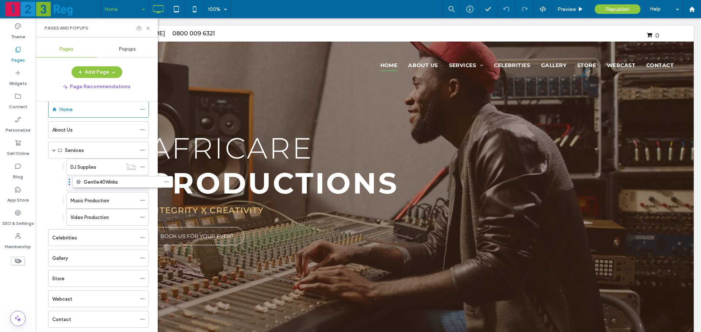
drag, startPoint x: 45, startPoint y: 205, endPoint x: 69, endPoint y: 185, distance: 31.6
click at [150, 29] on icon at bounding box center [147, 28] width 5 height 5
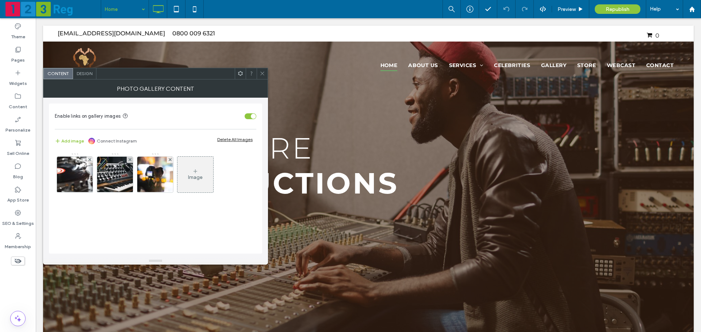
click at [78, 175] on img at bounding box center [74, 175] width 51 height 36
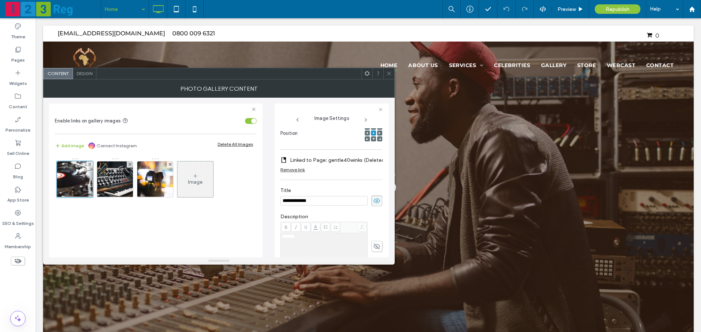
scroll to position [0, 0]
click at [325, 162] on label "Linked to Page: gentle40winks (Deleted)" at bounding box center [338, 161] width 97 height 14
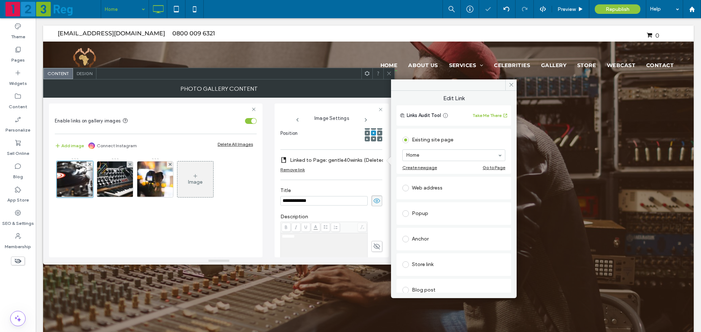
click at [418, 189] on div "Web address" at bounding box center [453, 188] width 103 height 12
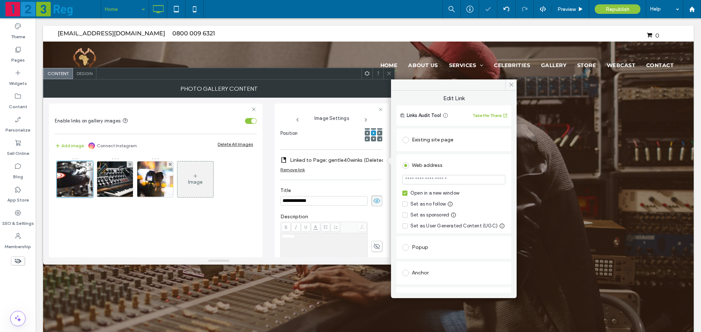
click at [431, 179] on input "url" at bounding box center [453, 179] width 103 height 9
paste input "**********"
click at [466, 169] on div "Web address" at bounding box center [453, 166] width 103 height 12
type input "**********"
click at [480, 168] on div "Web address" at bounding box center [453, 166] width 103 height 12
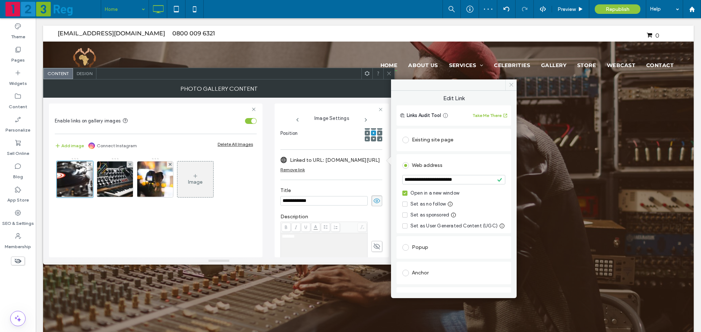
click at [511, 85] on icon at bounding box center [510, 84] width 5 height 5
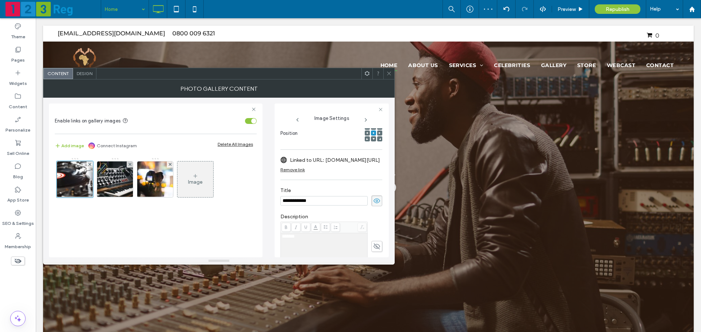
click at [387, 76] on span at bounding box center [388, 73] width 5 height 11
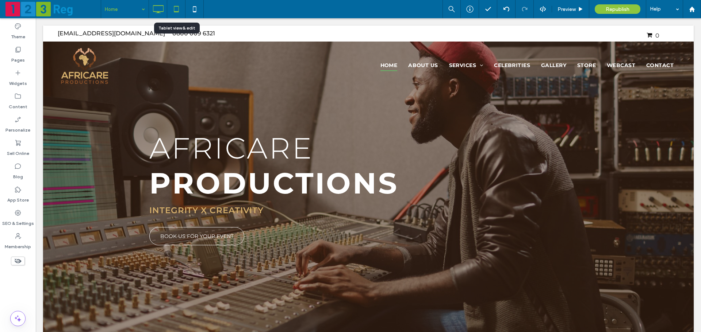
click at [179, 9] on icon at bounding box center [176, 9] width 15 height 15
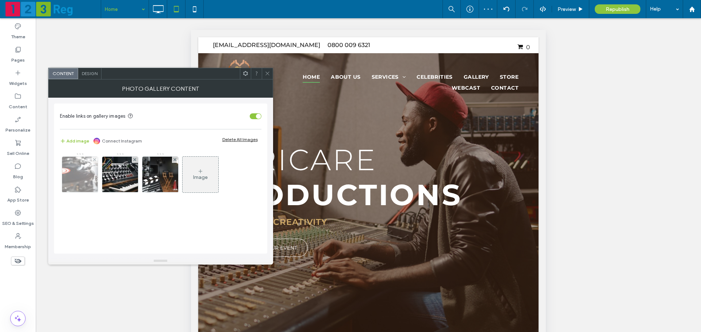
click at [73, 176] on img at bounding box center [79, 175] width 51 height 36
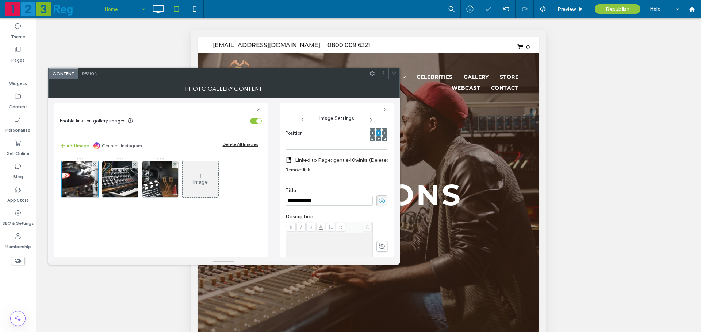
click at [328, 162] on label "Linked to Page: gentle40winks (Deleted)" at bounding box center [343, 161] width 97 height 14
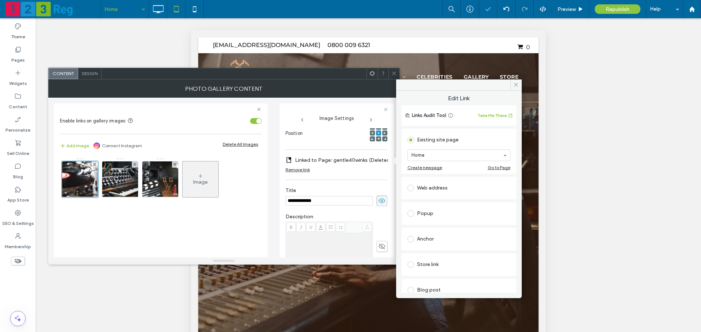
click at [449, 190] on div "Web address" at bounding box center [458, 188] width 103 height 12
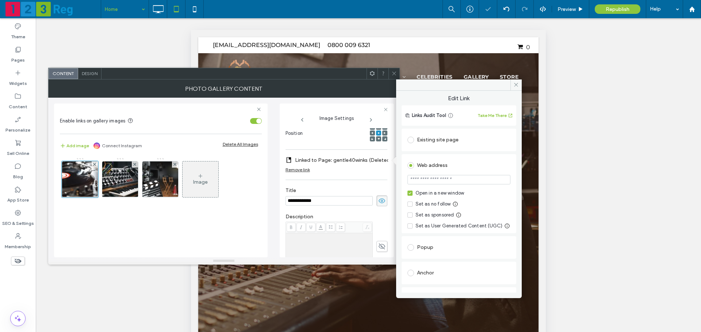
click at [449, 181] on input "url" at bounding box center [458, 179] width 103 height 9
paste input "**********"
type input "**********"
click at [472, 172] on section "**********" at bounding box center [458, 181] width 103 height 18
click at [515, 83] on icon at bounding box center [515, 84] width 5 height 5
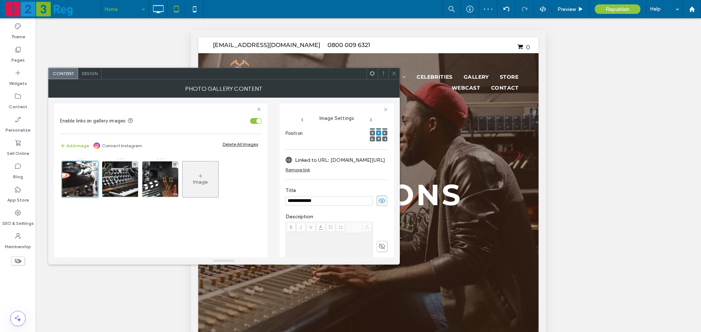
click at [395, 76] on icon at bounding box center [393, 73] width 5 height 5
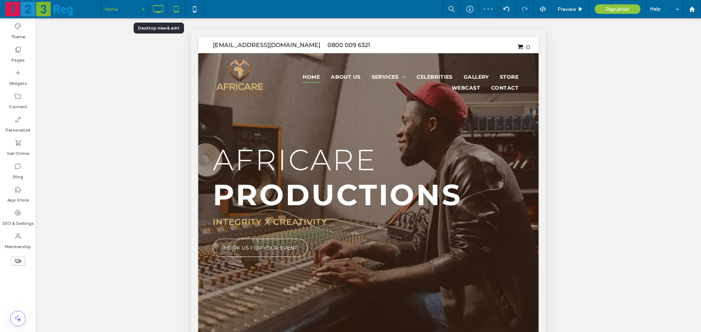
click at [155, 8] on icon at bounding box center [158, 9] width 15 height 15
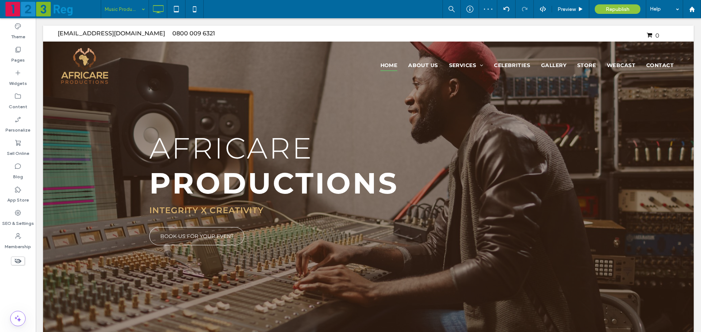
click at [226, 6] on div "Music Production Preview Republish Help" at bounding box center [401, 9] width 600 height 18
click at [21, 263] on icon at bounding box center [18, 261] width 8 height 8
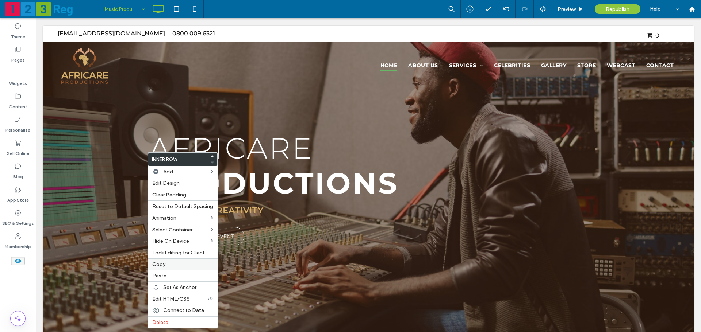
click at [169, 266] on label "Copy" at bounding box center [182, 265] width 61 height 6
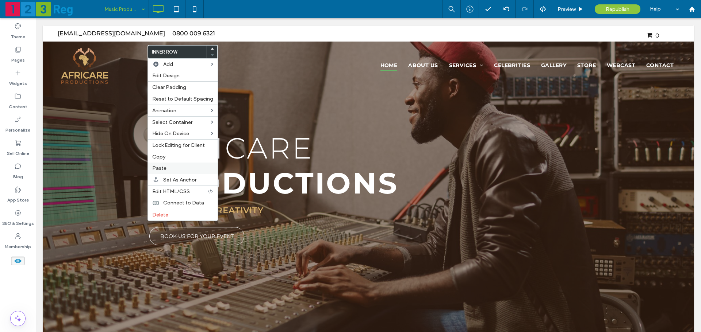
click at [159, 170] on span "Paste" at bounding box center [159, 168] width 14 height 6
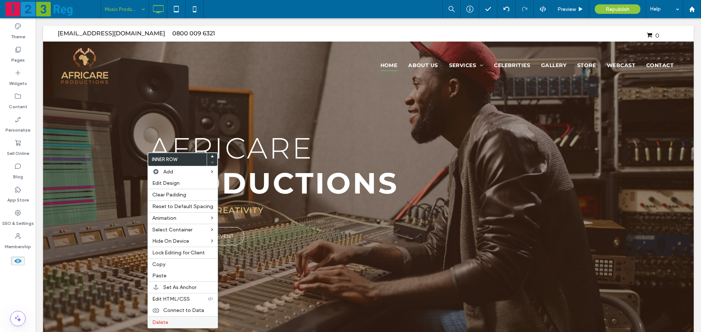
click at [168, 321] on label "Delete" at bounding box center [182, 323] width 61 height 6
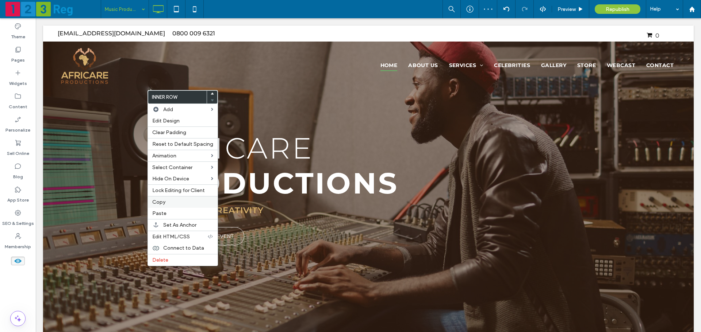
click at [175, 205] on label "Copy" at bounding box center [182, 202] width 61 height 6
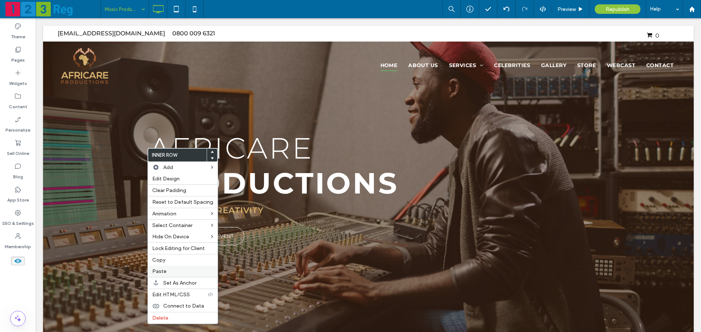
click at [162, 269] on span "Paste" at bounding box center [159, 272] width 14 height 6
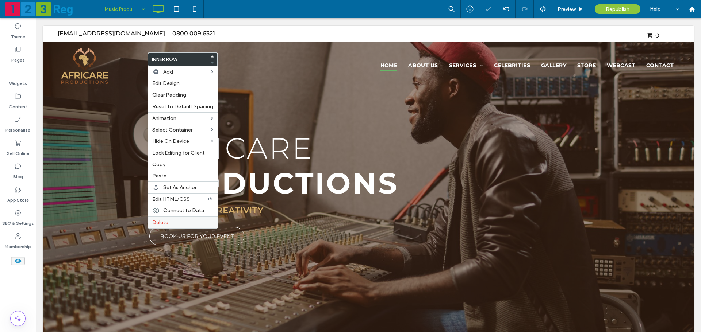
click at [172, 221] on label "Delete" at bounding box center [182, 223] width 61 height 6
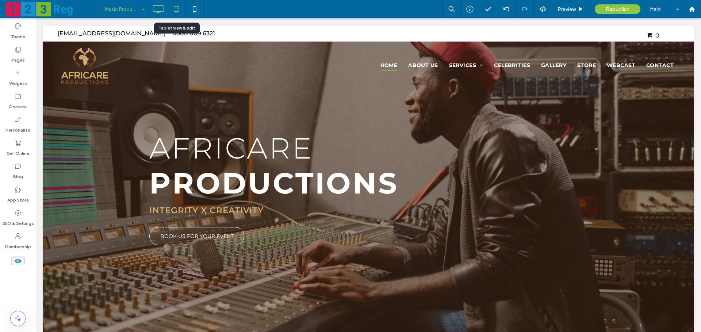
click at [177, 7] on icon at bounding box center [176, 9] width 15 height 15
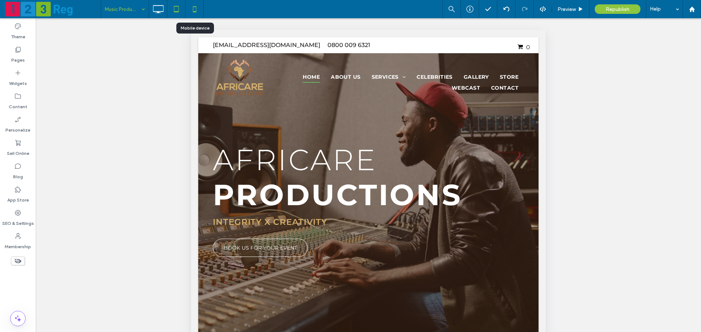
click at [195, 4] on icon at bounding box center [194, 9] width 15 height 15
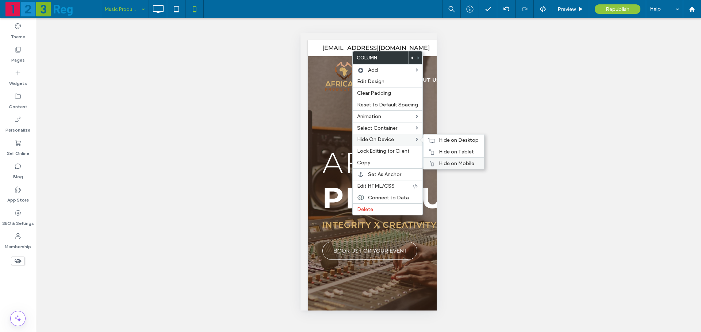
click at [439, 163] on span "Hide on Mobile" at bounding box center [456, 164] width 35 height 6
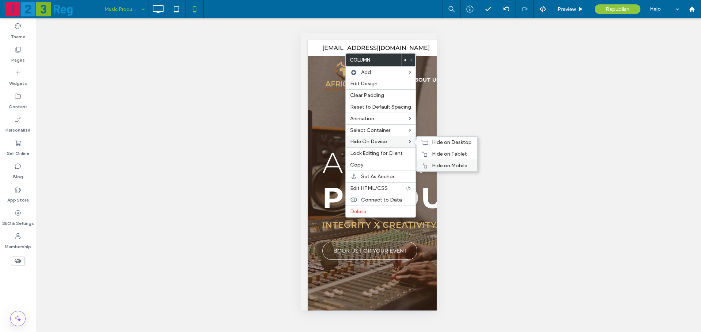
click at [435, 167] on span "Hide on Mobile" at bounding box center [449, 166] width 35 height 6
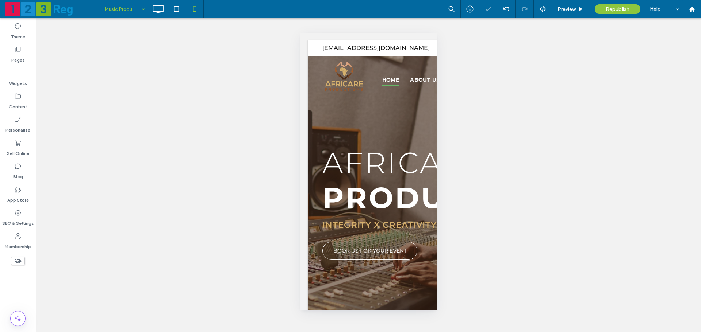
click at [219, 191] on div "Music Production Preview Republish Help Theme Pages Widgets Content Personalize…" at bounding box center [350, 166] width 701 height 332
click at [558, 11] on span "Preview" at bounding box center [566, 9] width 18 height 6
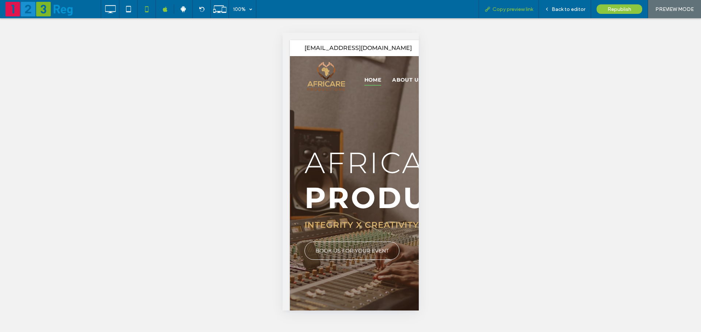
click at [511, 11] on span "Copy preview link" at bounding box center [512, 9] width 41 height 6
click at [549, 11] on icon at bounding box center [546, 9] width 5 height 5
